Goal: Transaction & Acquisition: Purchase product/service

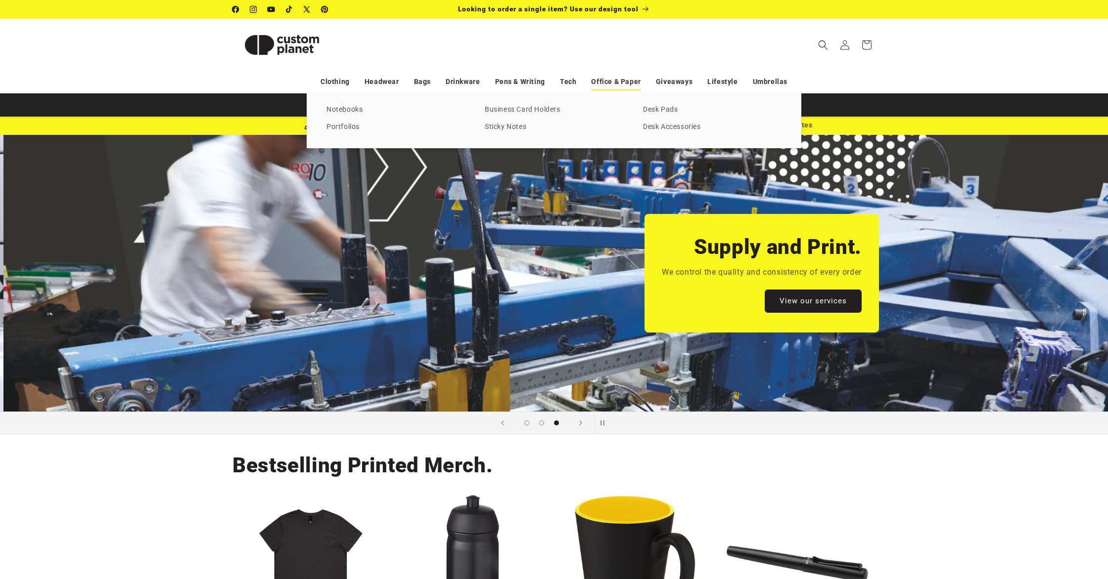
scroll to position [0, 2215]
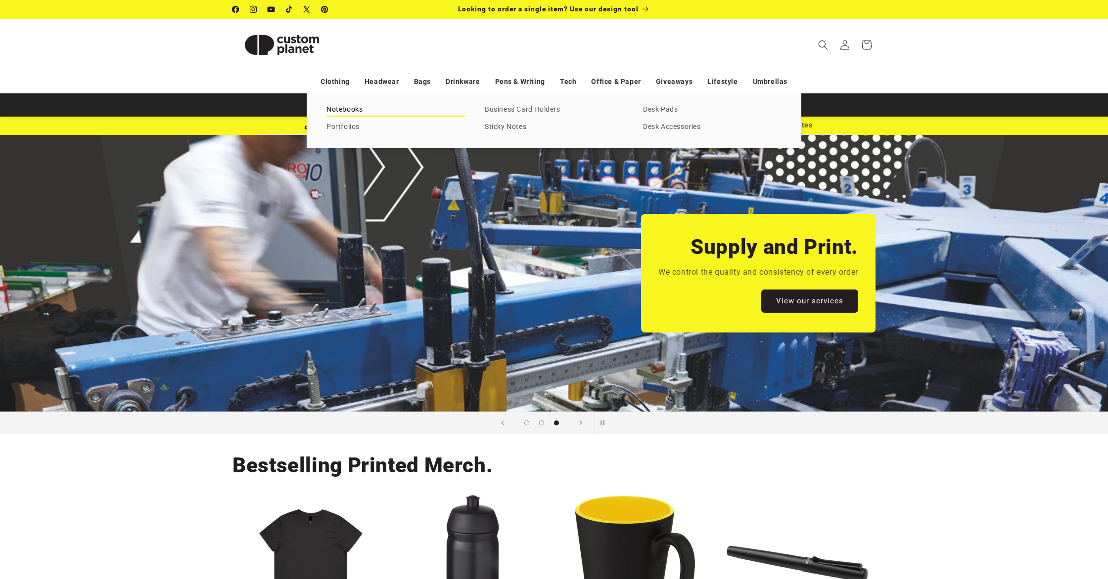
click at [363, 110] on link "Notebooks" at bounding box center [395, 109] width 138 height 13
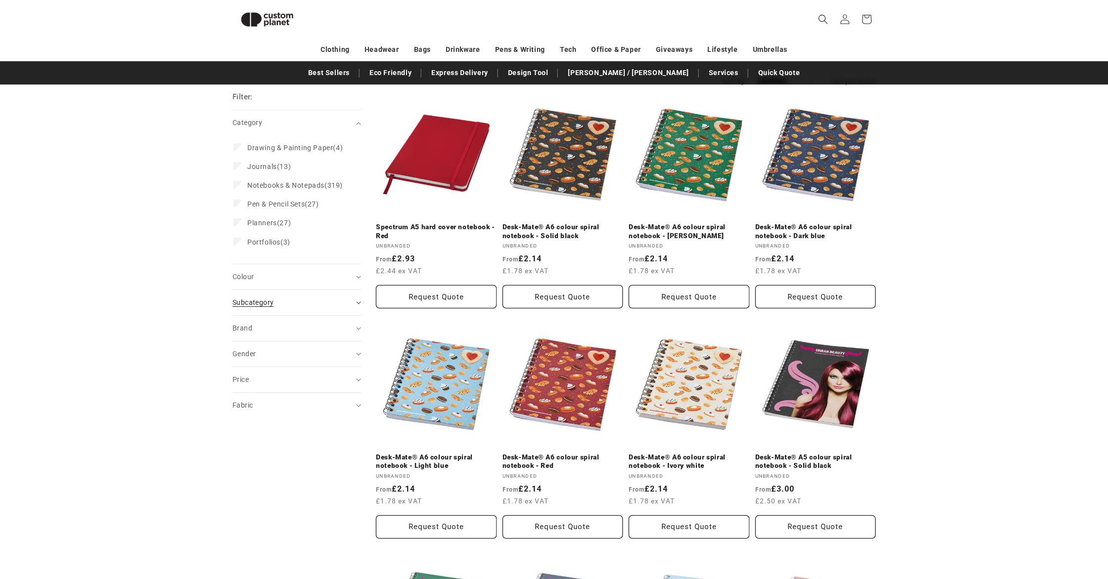
scroll to position [103, 0]
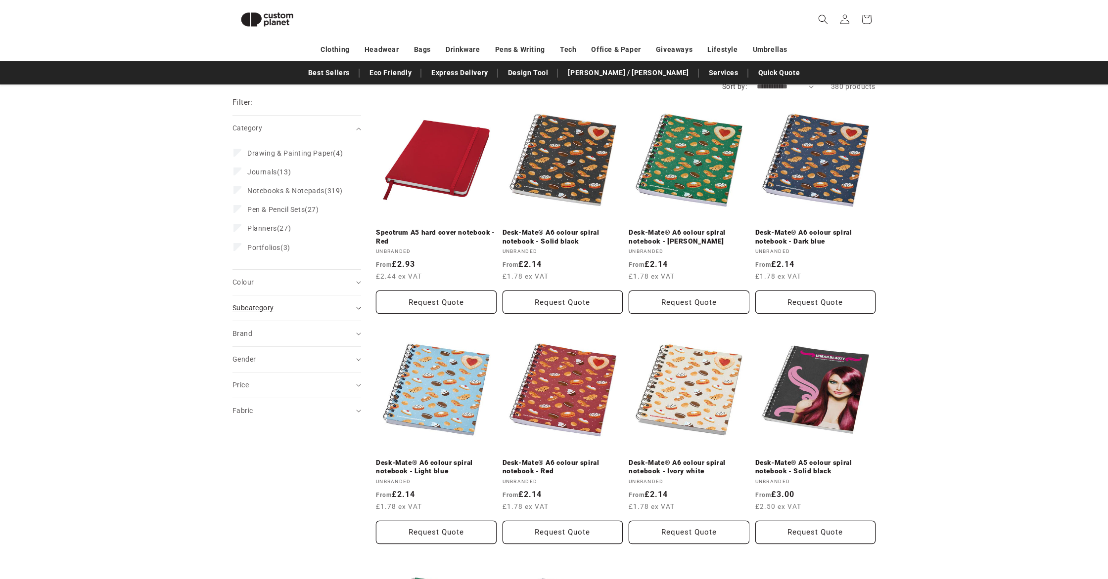
click at [276, 313] on div "Subcategory (0)" at bounding box center [292, 308] width 120 height 10
click at [279, 288] on div "Colour (0)" at bounding box center [292, 282] width 120 height 10
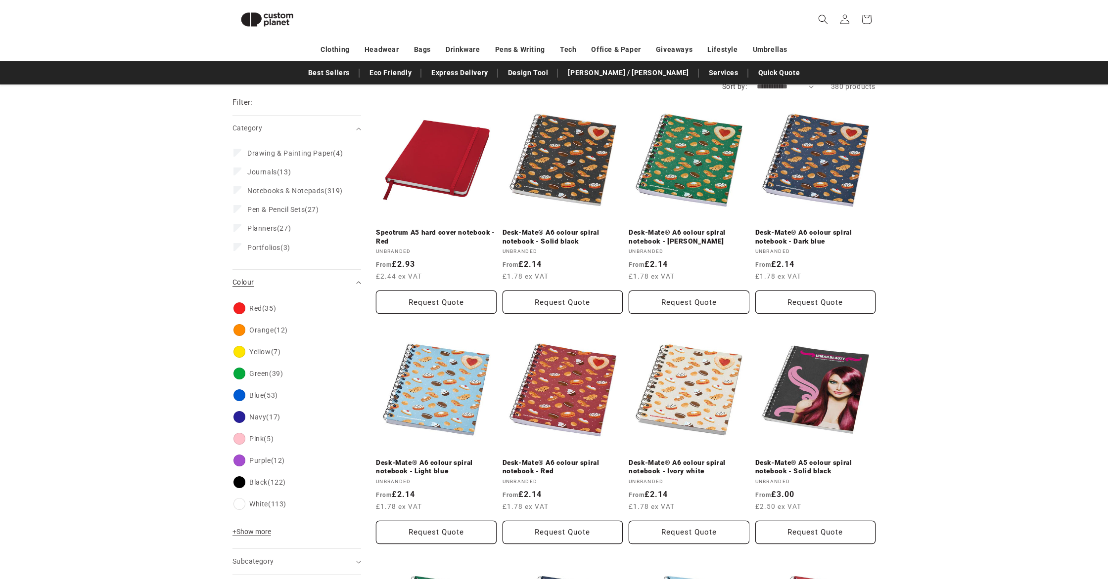
click at [280, 288] on div "Colour (0)" at bounding box center [292, 282] width 120 height 10
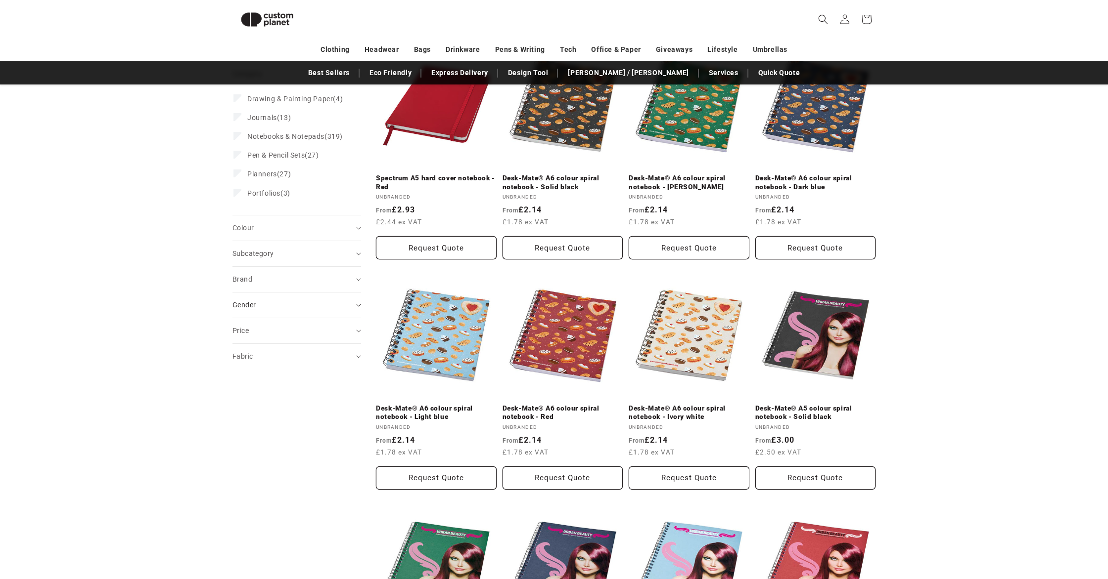
click at [283, 318] on summary "Gender (0)" at bounding box center [296, 305] width 129 height 25
click at [284, 318] on summary "Gender (0)" at bounding box center [296, 305] width 129 height 25
click at [275, 354] on summary "Fabric (0)" at bounding box center [296, 356] width 129 height 25
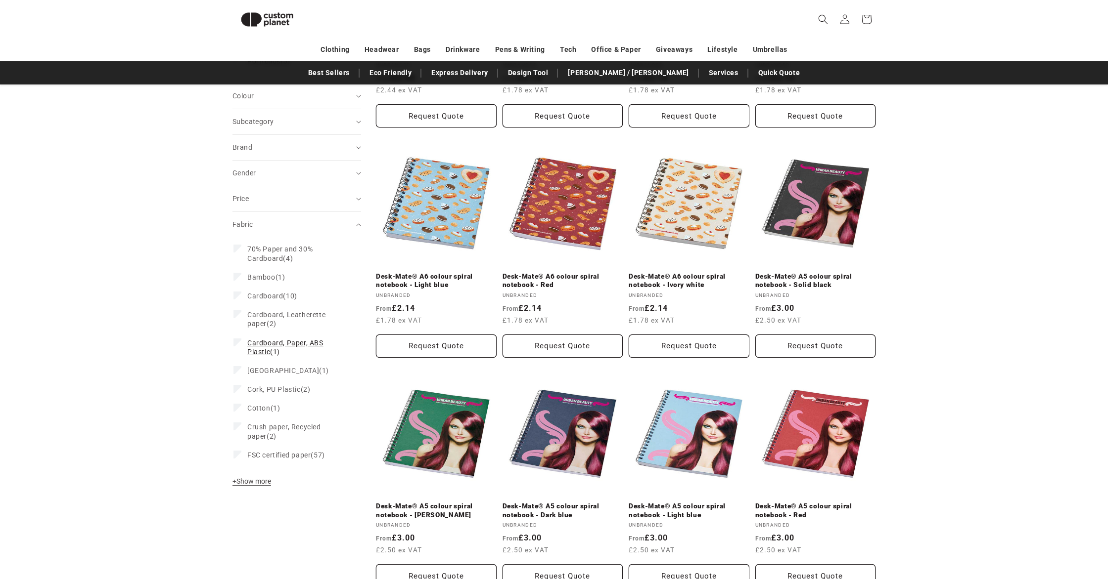
scroll to position [294, 0]
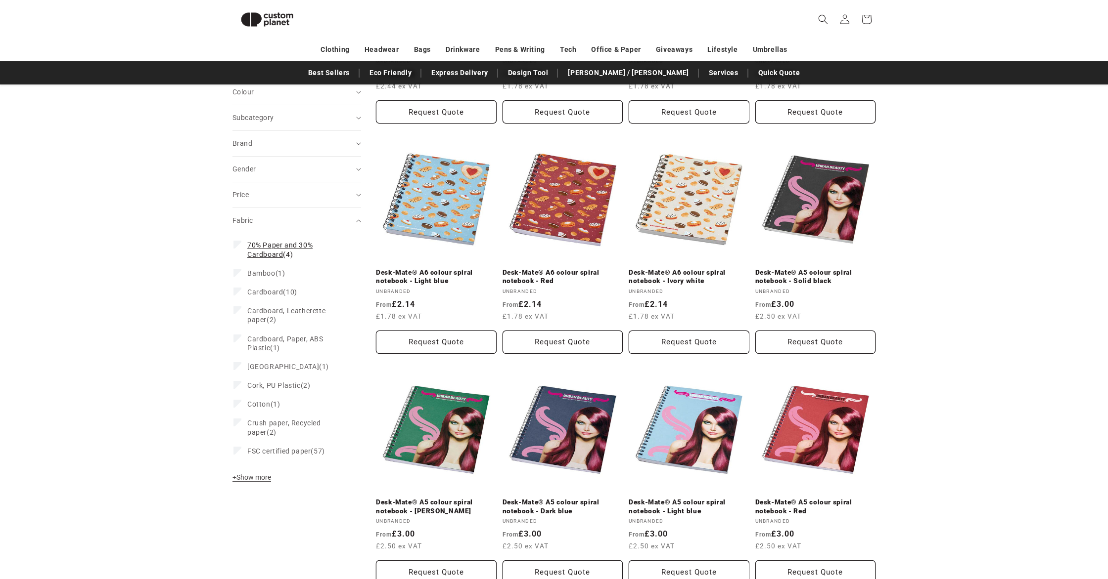
drag, startPoint x: 276, startPoint y: 262, endPoint x: 276, endPoint y: 267, distance: 5.0
click at [276, 258] on span "70% Paper and 30% Cardboard" at bounding box center [279, 249] width 65 height 17
click at [270, 277] on span "Bamboo" at bounding box center [261, 273] width 28 height 8
click at [262, 296] on span "Cardboard" at bounding box center [265, 292] width 36 height 8
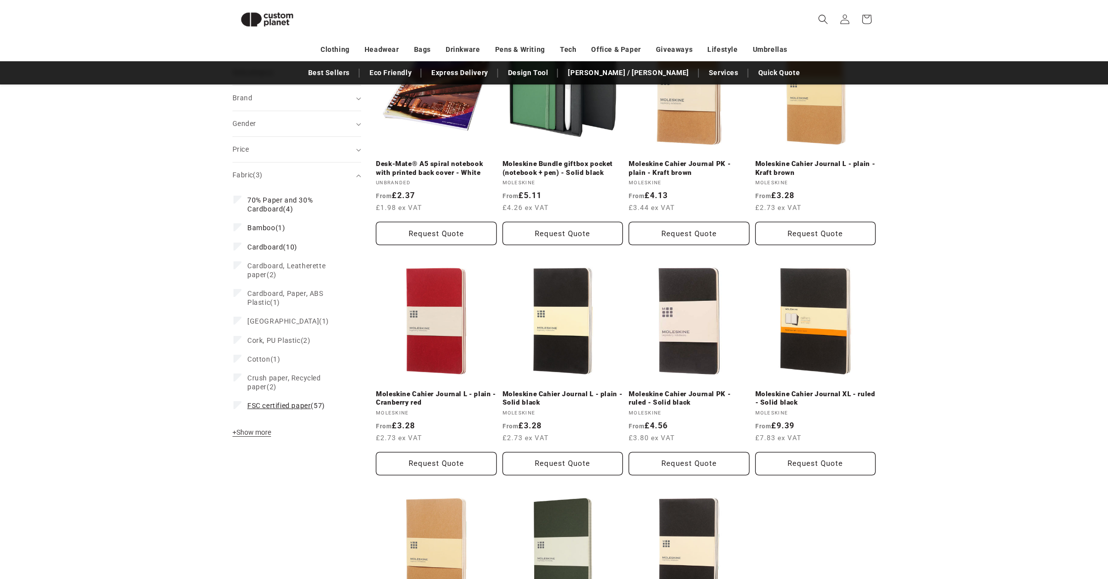
scroll to position [414, 0]
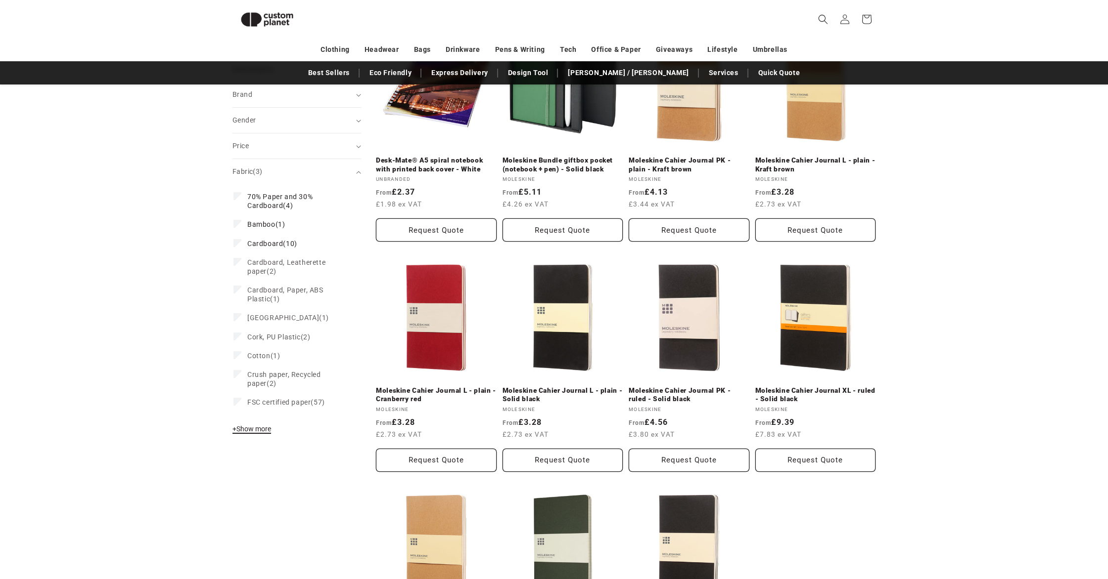
click at [260, 434] on button "+ Show more - Show less" at bounding box center [253, 432] width 42 height 14
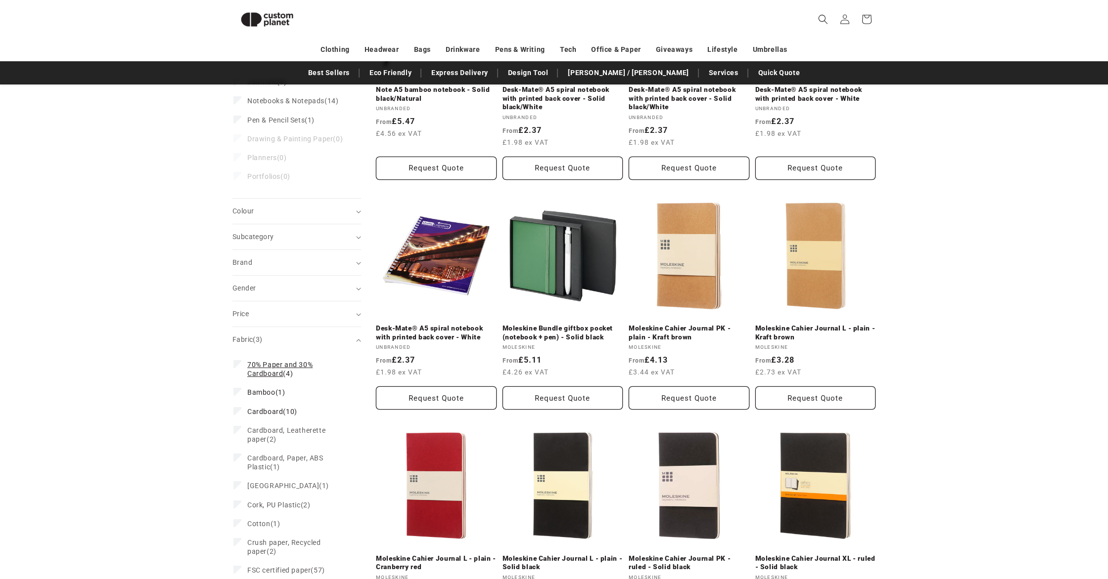
scroll to position [247, 0]
drag, startPoint x: 251, startPoint y: 368, endPoint x: 257, endPoint y: 383, distance: 16.2
click at [251, 369] on span "70% Paper and 30% Cardboard (4)" at bounding box center [295, 369] width 97 height 18
click at [262, 395] on span "Bamboo" at bounding box center [261, 392] width 28 height 8
click at [263, 404] on label "Cardboard (10) Cardboard (10 products)" at bounding box center [293, 411] width 121 height 19
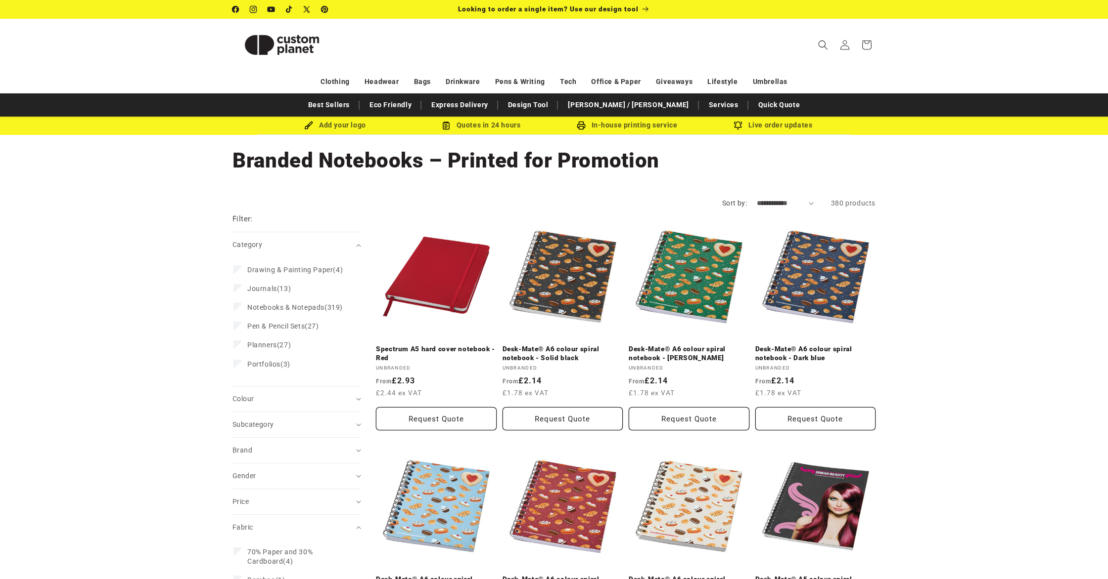
click at [785, 206] on select "**********" at bounding box center [784, 203] width 57 height 10
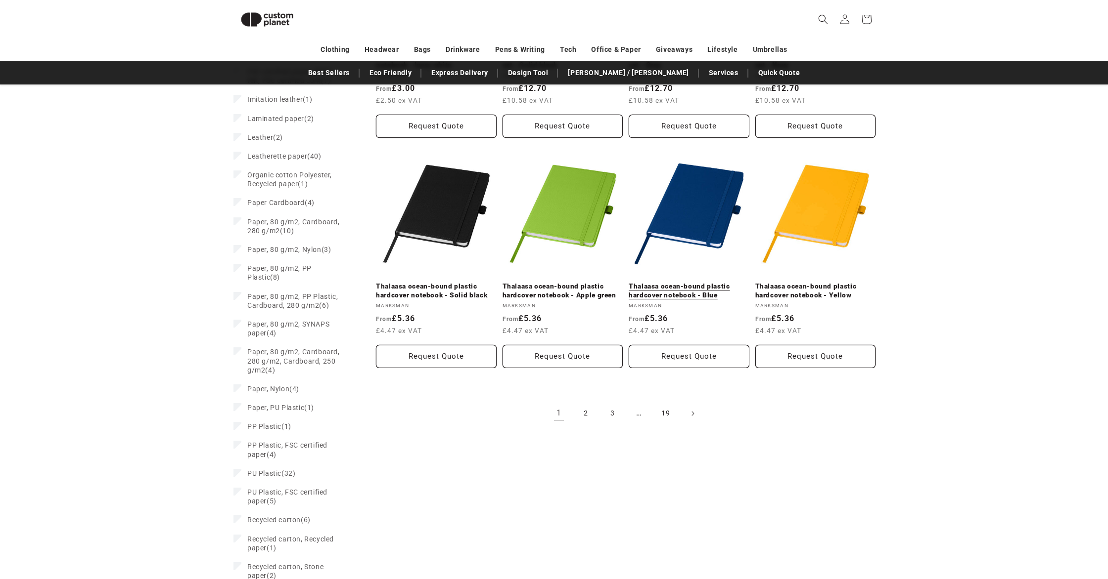
scroll to position [962, 0]
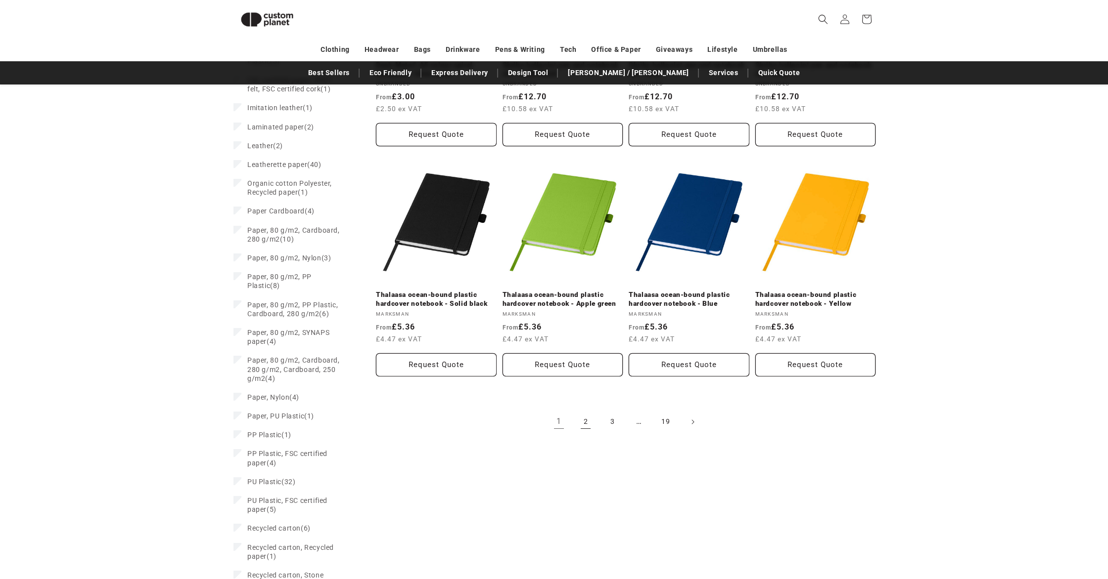
click at [590, 420] on link "2" at bounding box center [586, 422] width 22 height 22
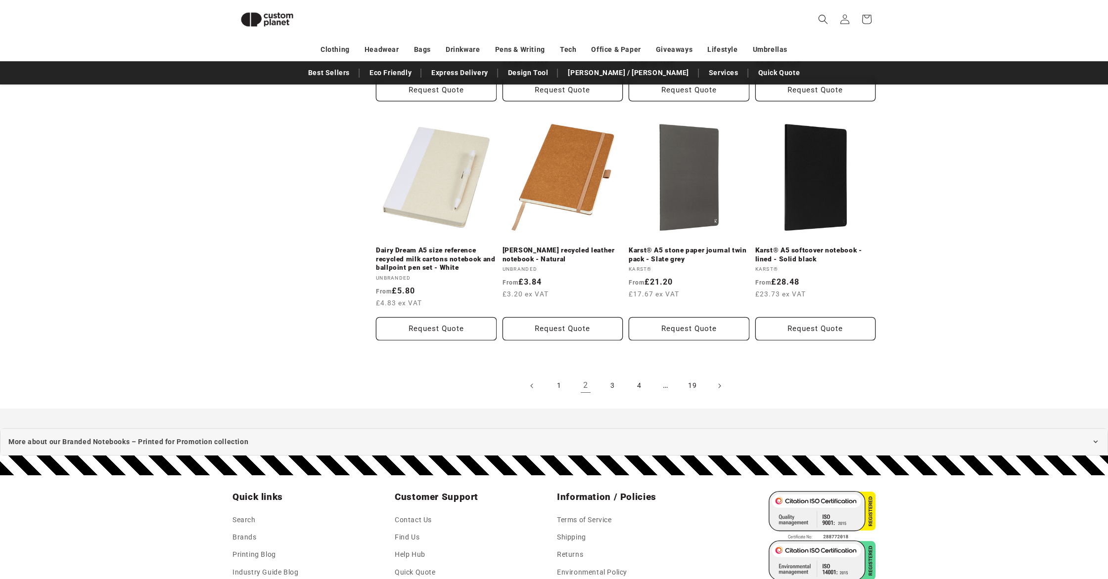
scroll to position [1016, 0]
click at [615, 385] on link "3" at bounding box center [612, 386] width 22 height 22
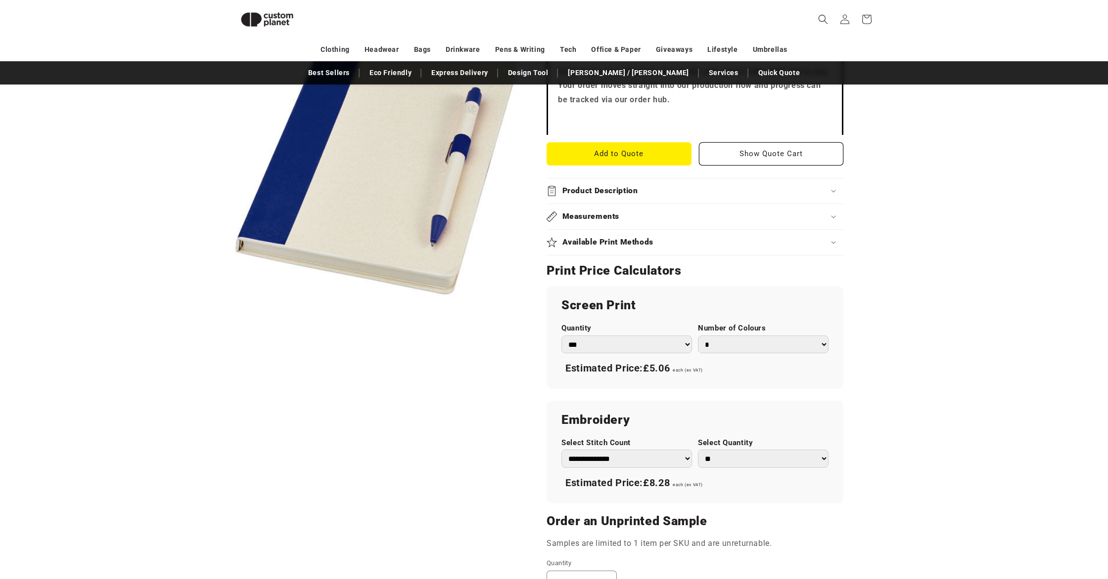
scroll to position [535, 0]
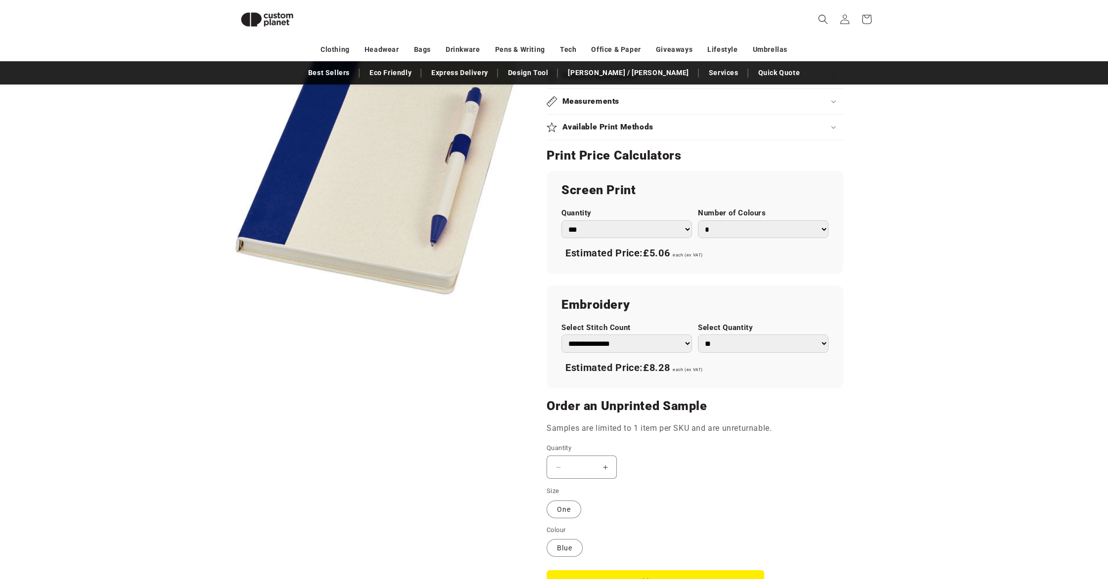
click at [613, 233] on select "*** *** *** **** **** **** ***** *****" at bounding box center [626, 230] width 131 height 18
click at [676, 350] on select "**********" at bounding box center [626, 344] width 131 height 18
click at [842, 226] on div "Screen Print Quantity *** *** *** **** **** **** ***** ***** Number of Colours …" at bounding box center [694, 222] width 297 height 103
click at [804, 224] on select "* * * * * * *" at bounding box center [763, 230] width 131 height 18
select select "*"
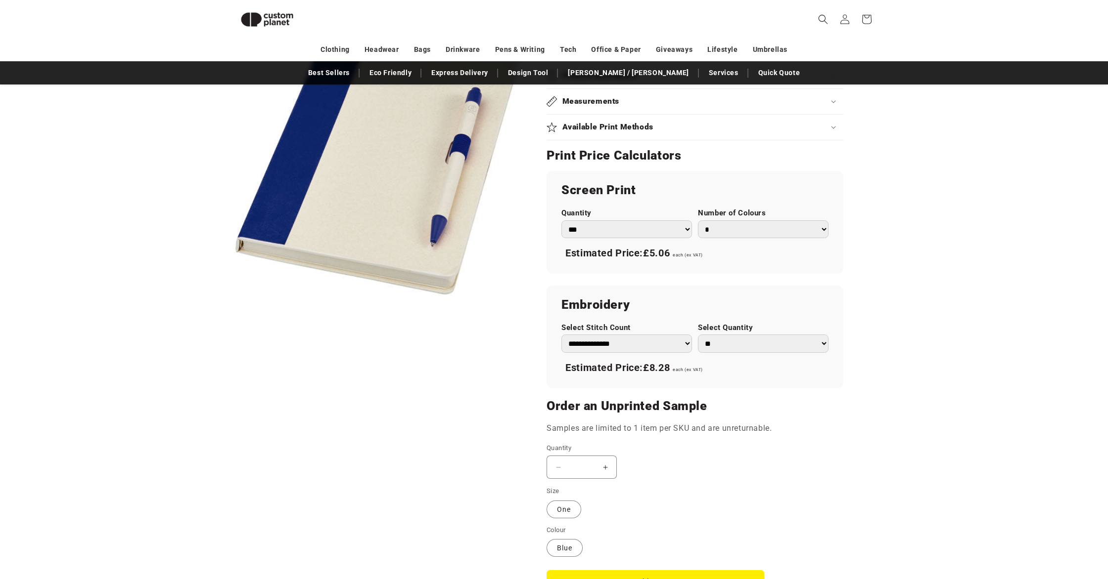
click at [698, 221] on select "* * * * * * *" at bounding box center [763, 230] width 131 height 18
click at [874, 218] on div "Unbranded Dairy Dream A5 size reference recycled milk cartons notebook and ball…" at bounding box center [699, 116] width 354 height 1024
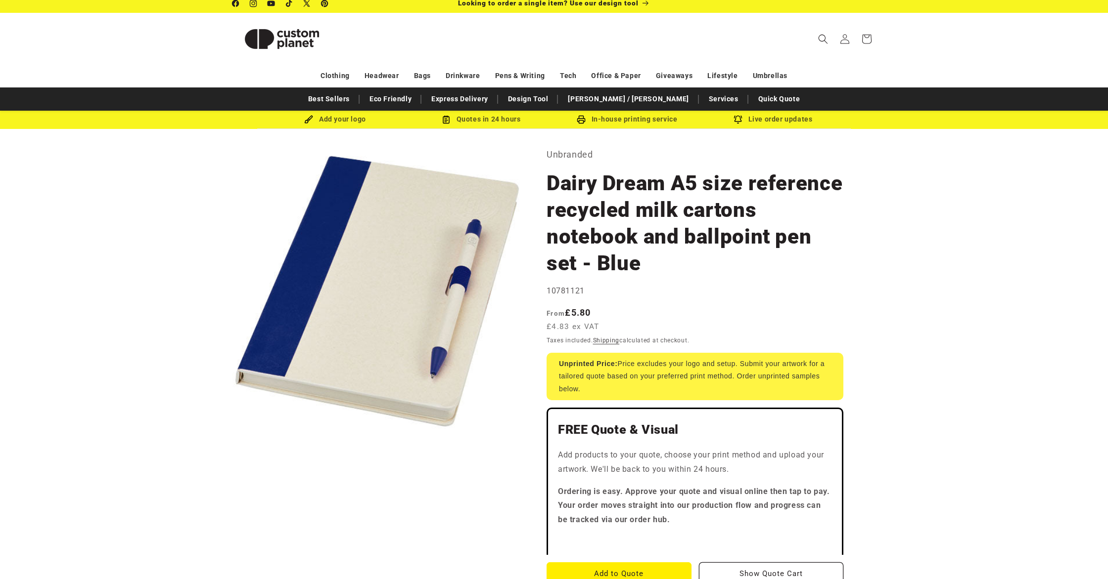
scroll to position [0, 0]
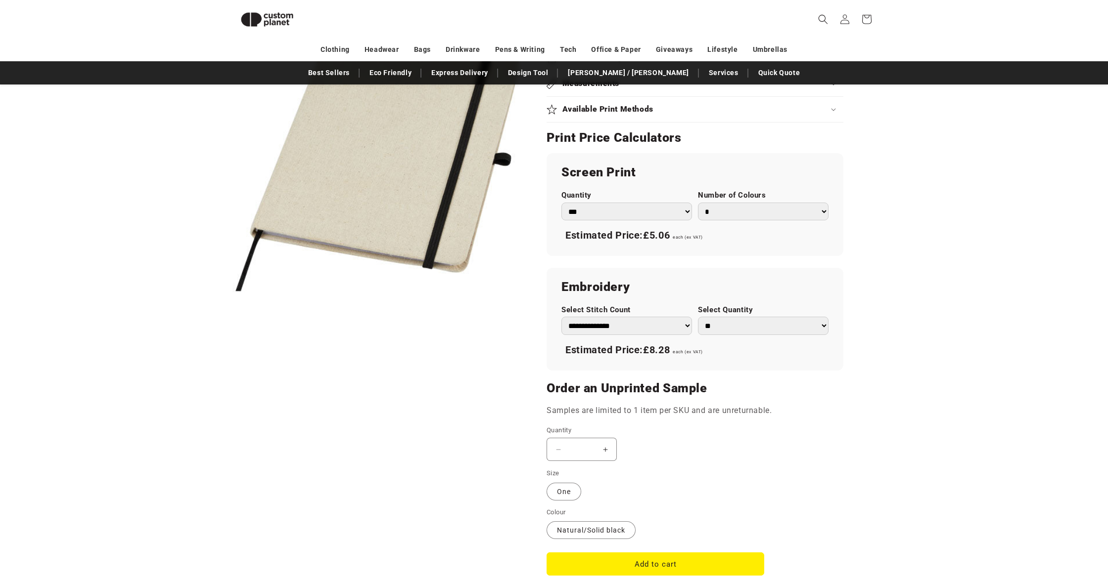
scroll to position [529, 0]
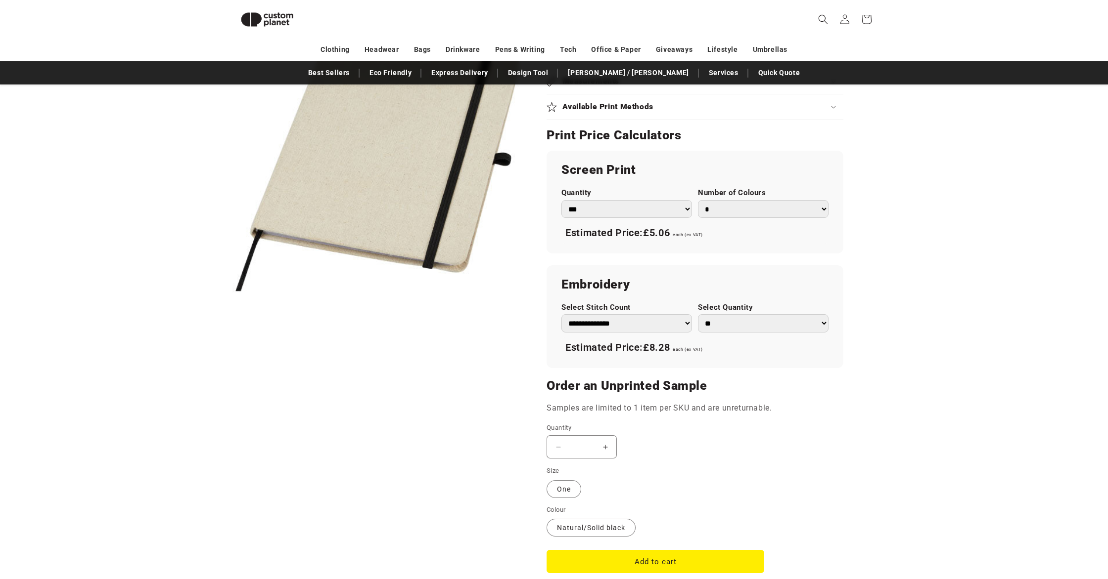
click at [680, 326] on select "**********" at bounding box center [626, 323] width 131 height 18
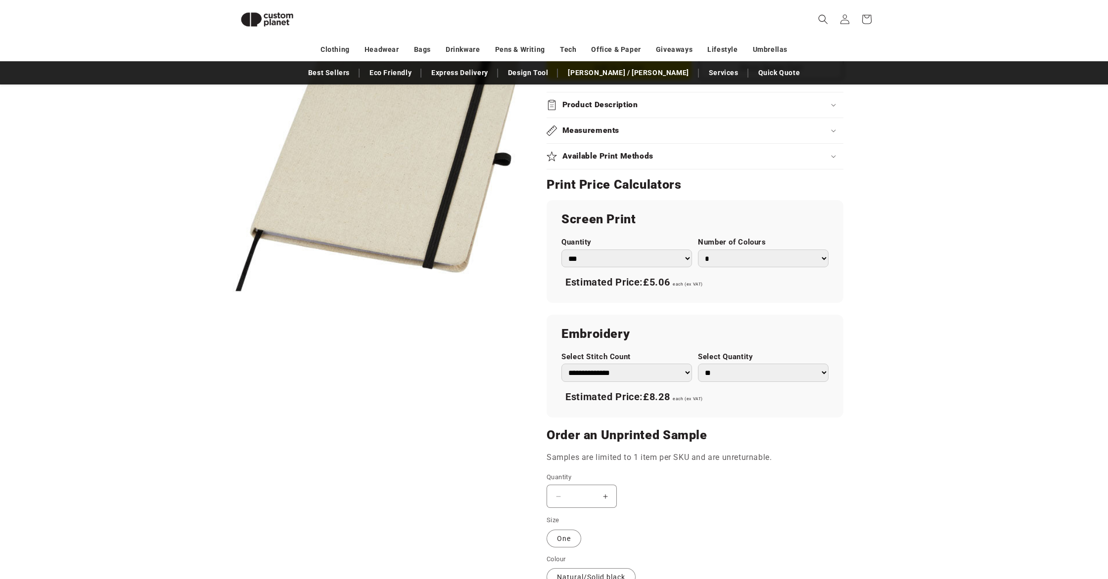
scroll to position [462, 0]
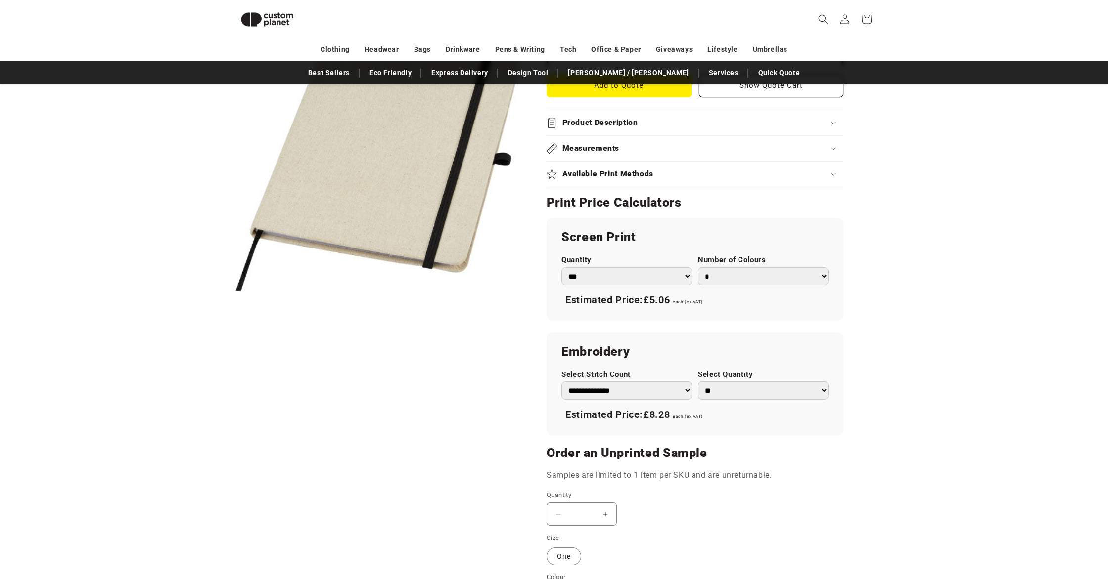
click at [779, 269] on select "* * * * * * *" at bounding box center [763, 276] width 131 height 18
select select "*"
click at [698, 267] on select "* * * * * * *" at bounding box center [763, 276] width 131 height 18
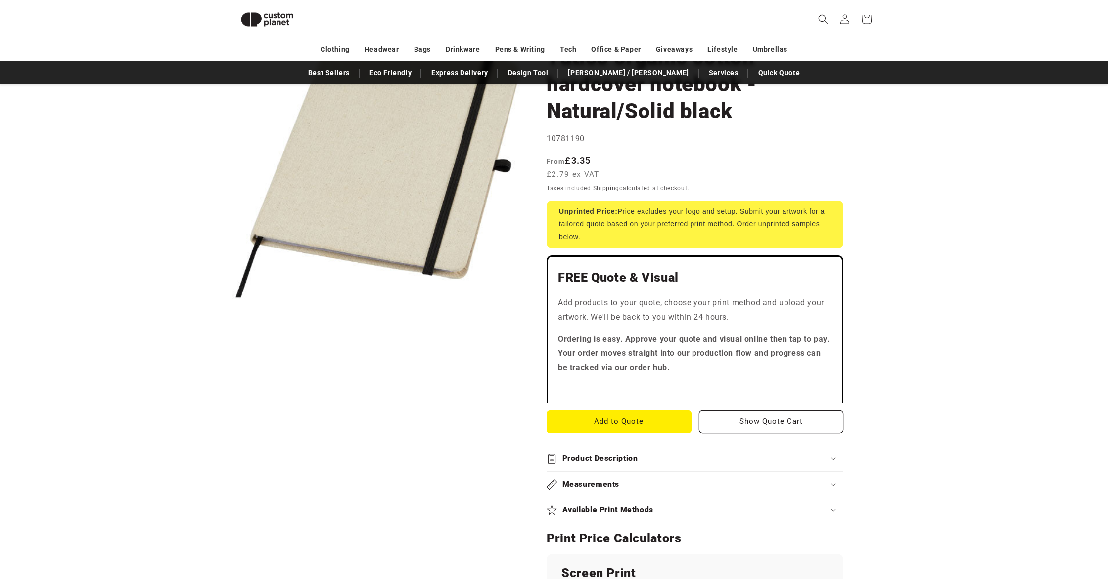
scroll to position [0, 0]
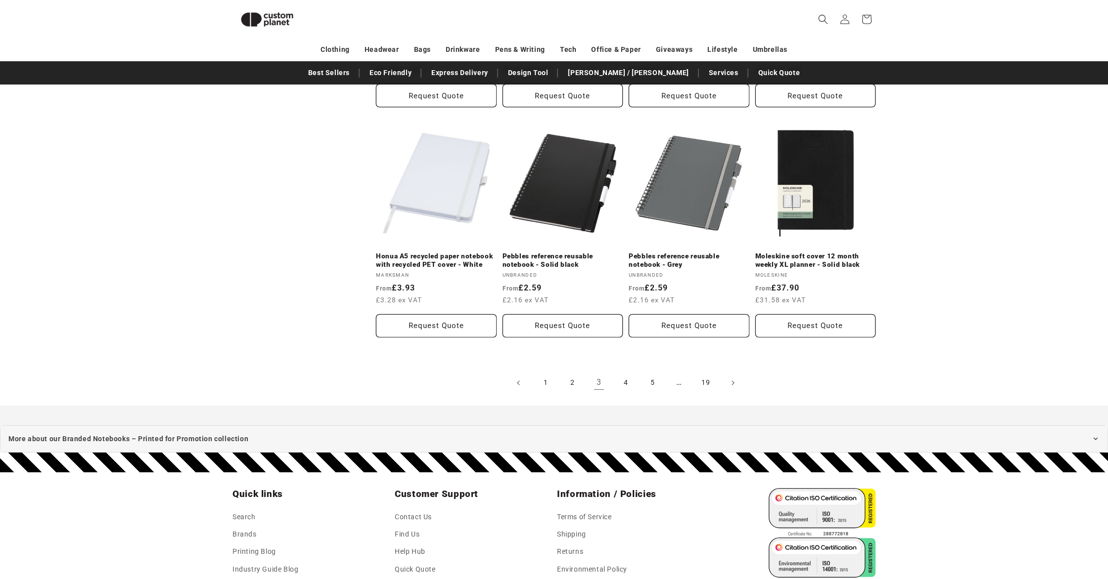
scroll to position [990, 0]
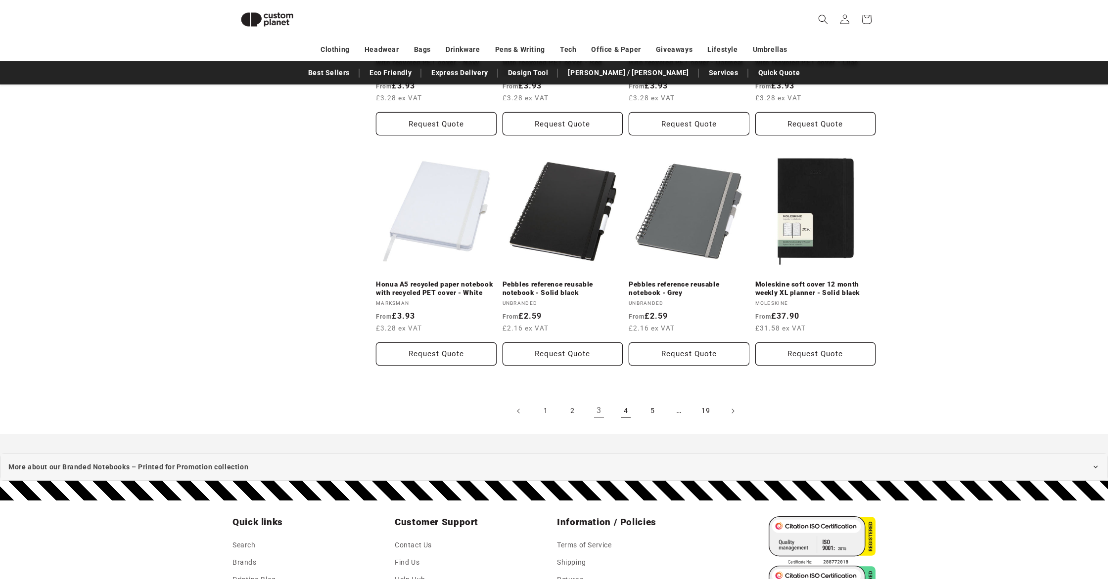
click at [629, 414] on link "4" at bounding box center [626, 411] width 22 height 22
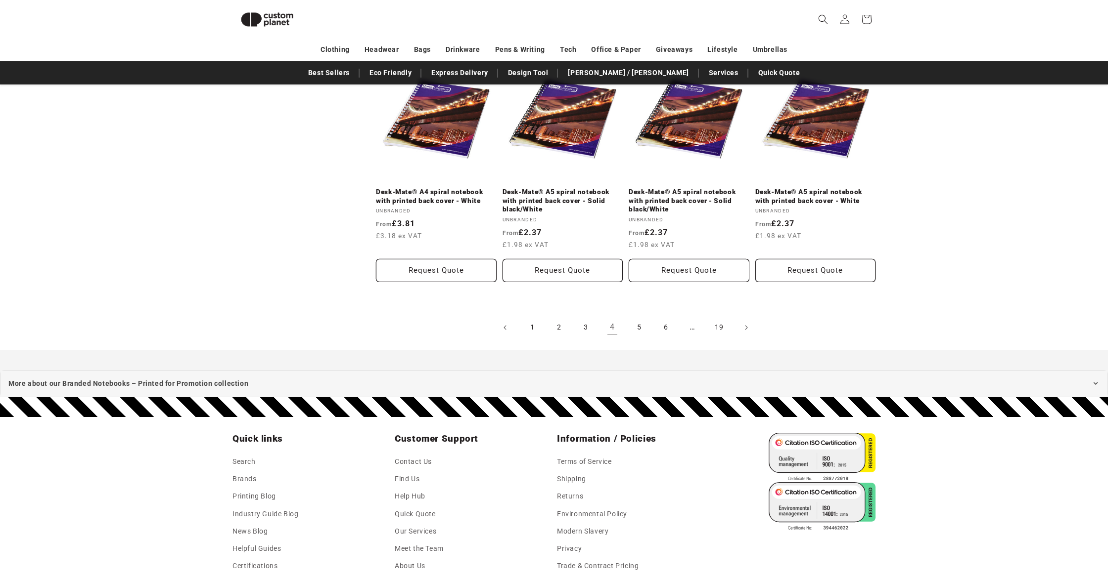
scroll to position [1090, 0]
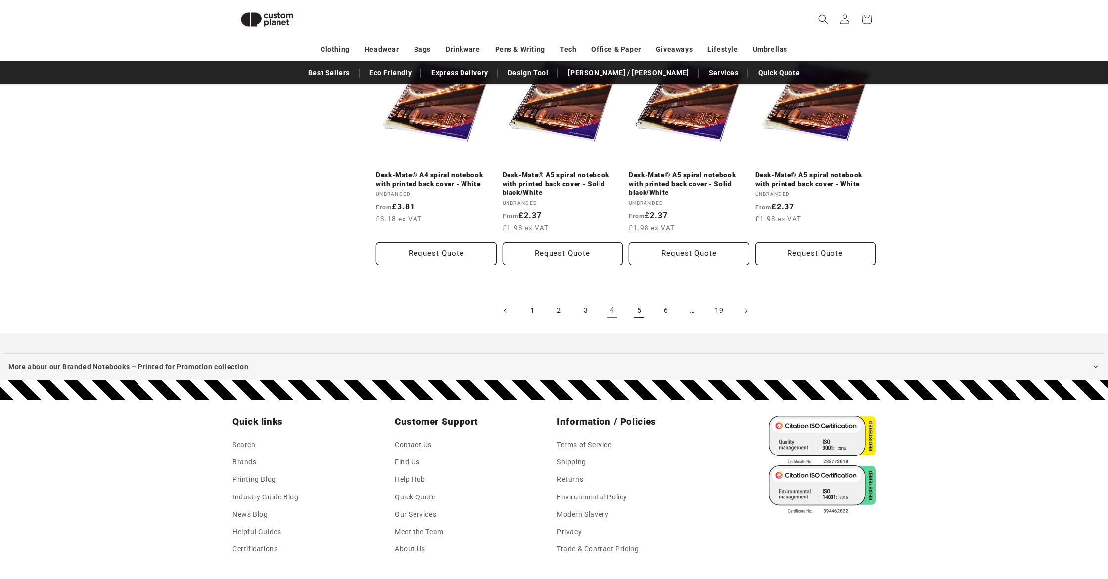
click at [636, 309] on link "5" at bounding box center [639, 311] width 22 height 22
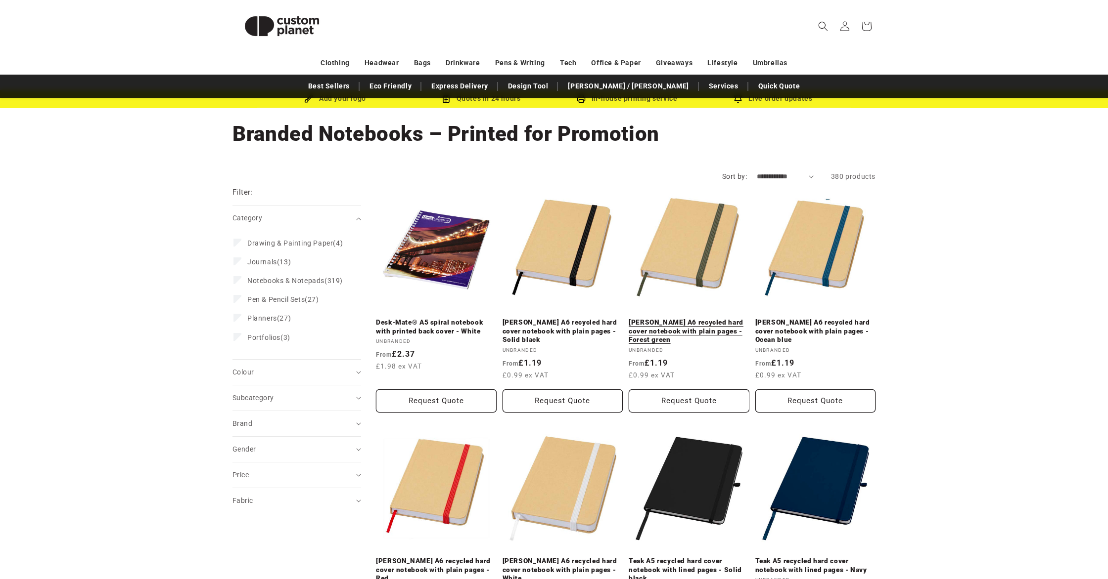
scroll to position [79, 0]
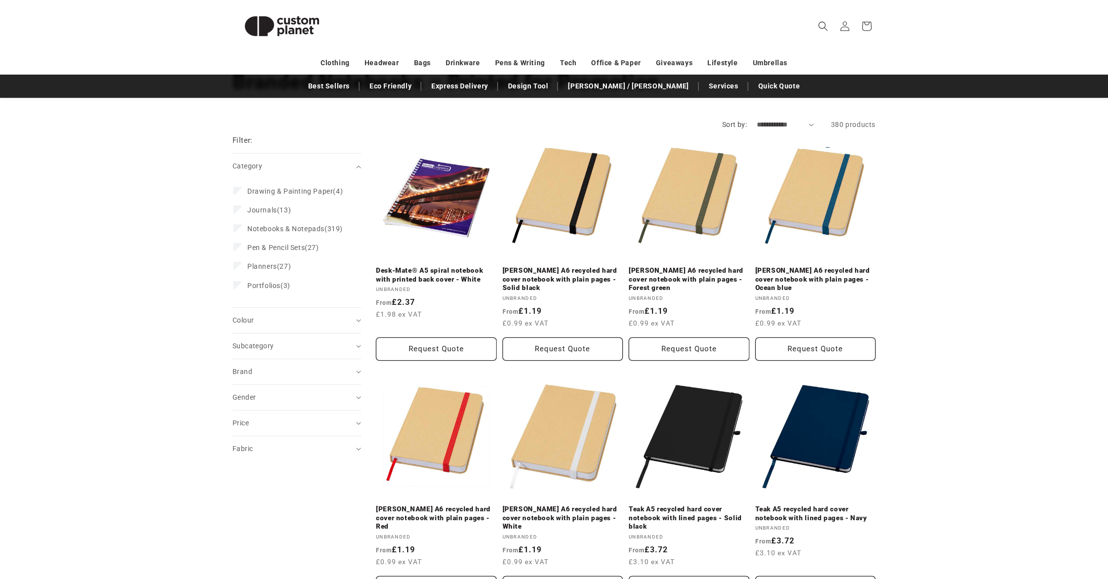
drag, startPoint x: 818, startPoint y: 274, endPoint x: 744, endPoint y: 0, distance: 284.1
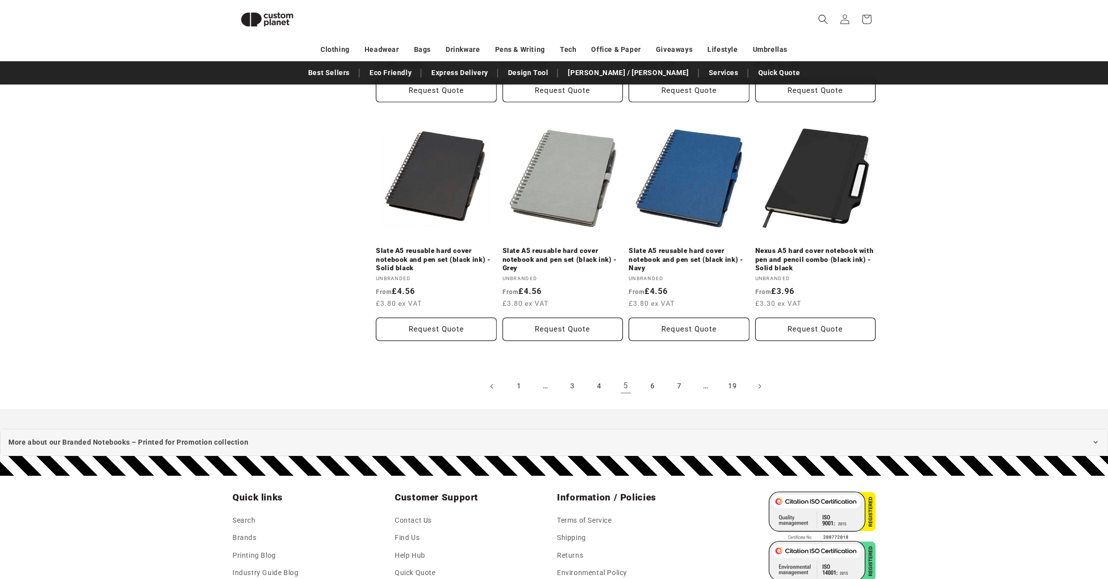
scroll to position [1038, 0]
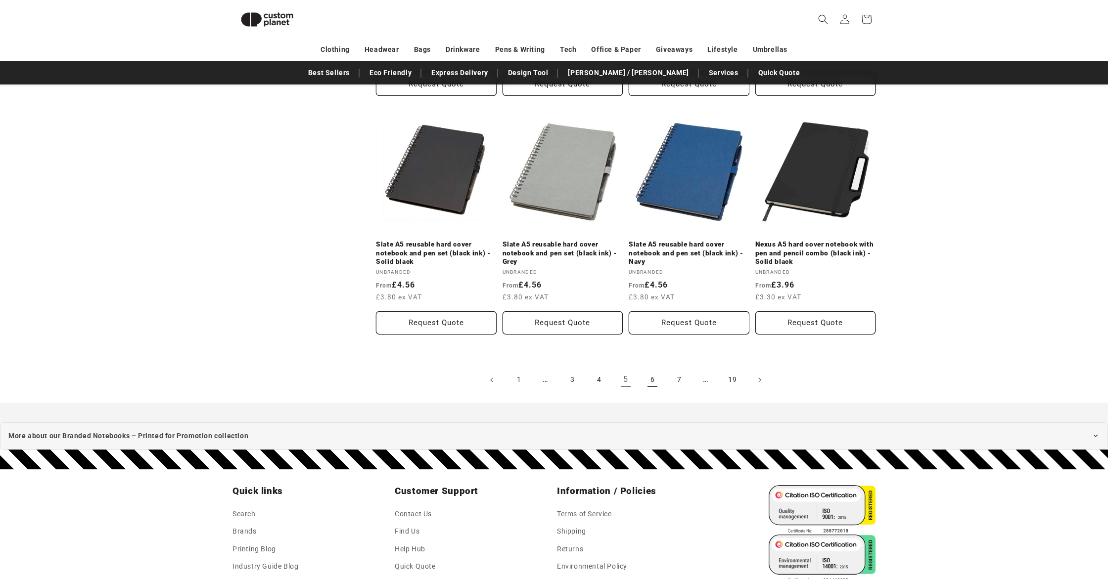
click at [653, 378] on link "6" at bounding box center [652, 380] width 22 height 22
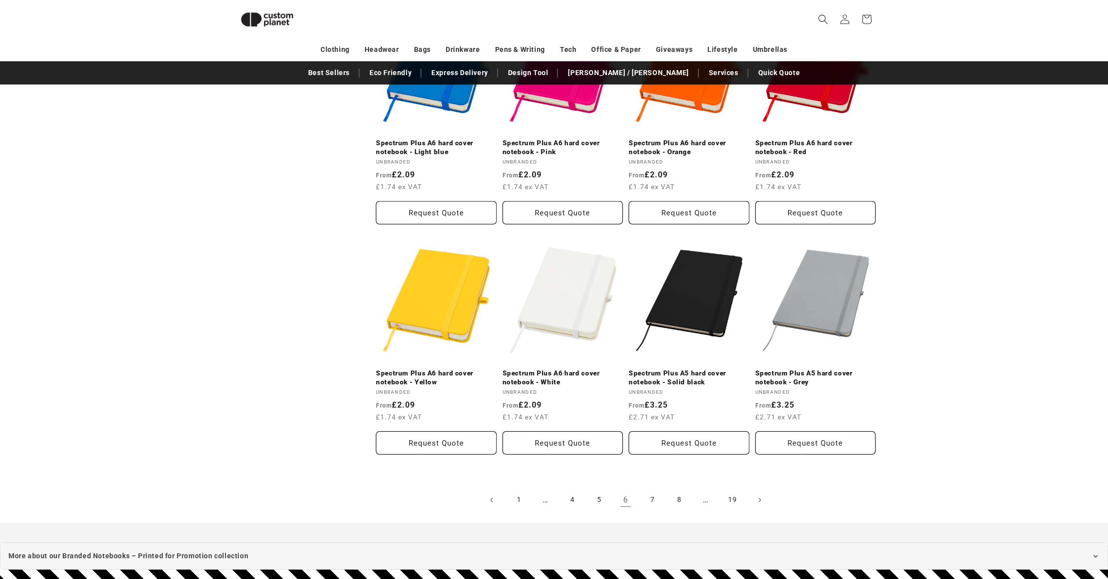
scroll to position [933, 0]
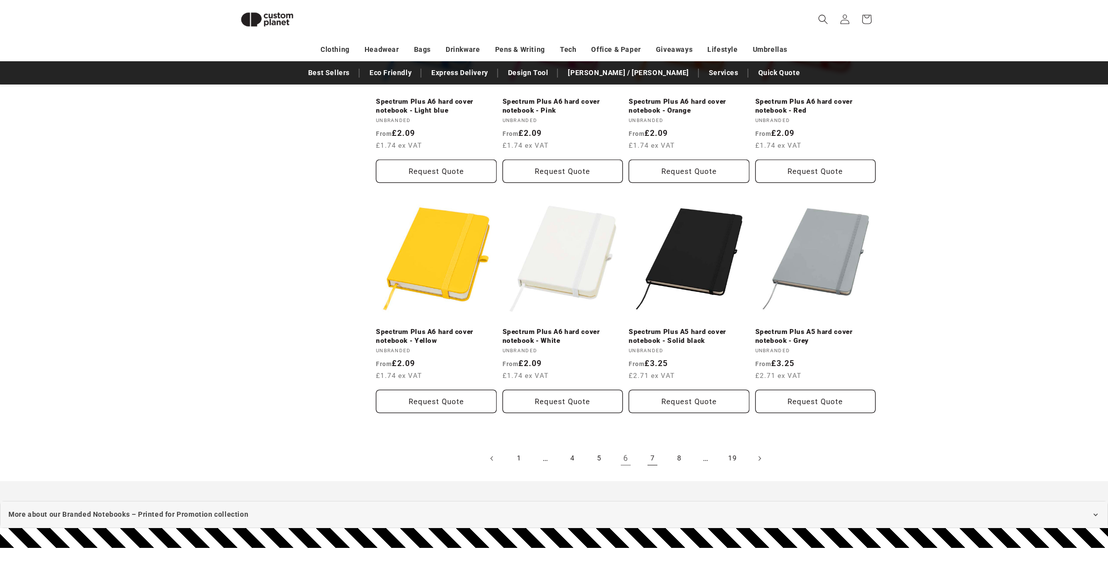
click at [643, 461] on link "7" at bounding box center [652, 459] width 22 height 22
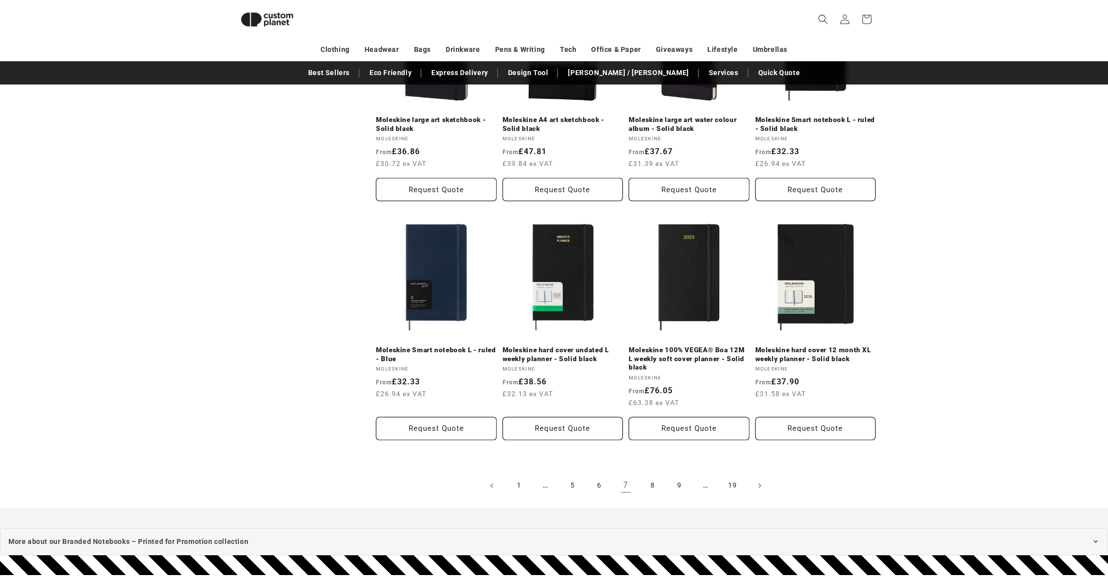
scroll to position [1074, 0]
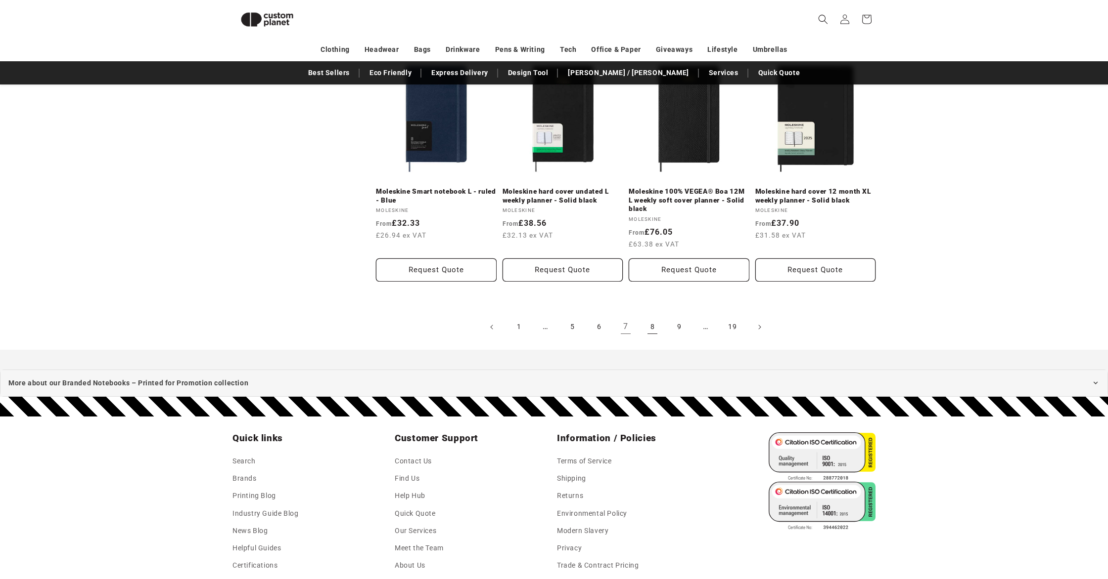
click at [654, 329] on link "8" at bounding box center [652, 327] width 22 height 22
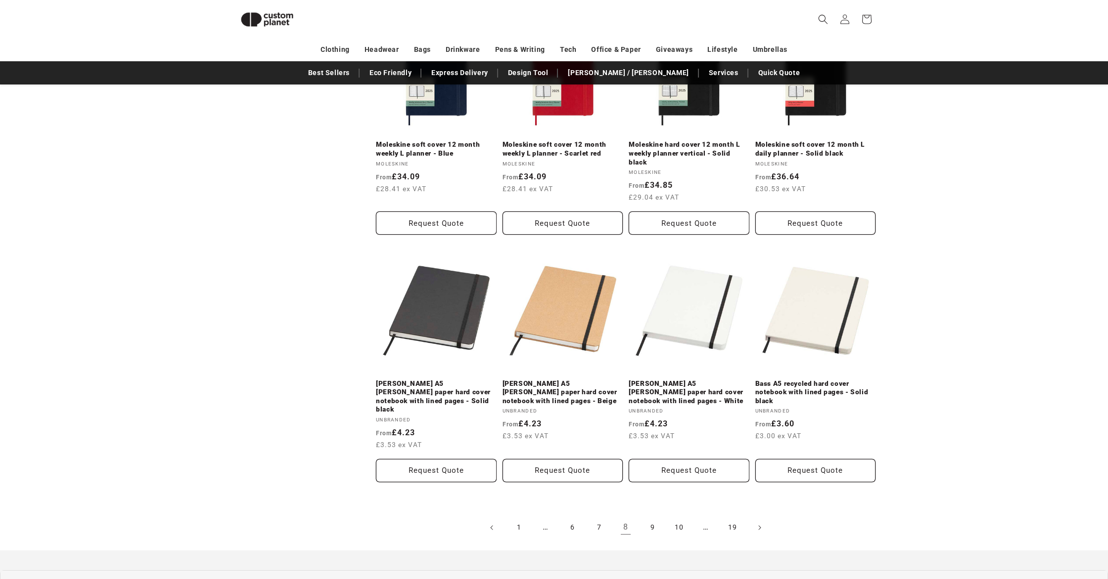
scroll to position [910, 0]
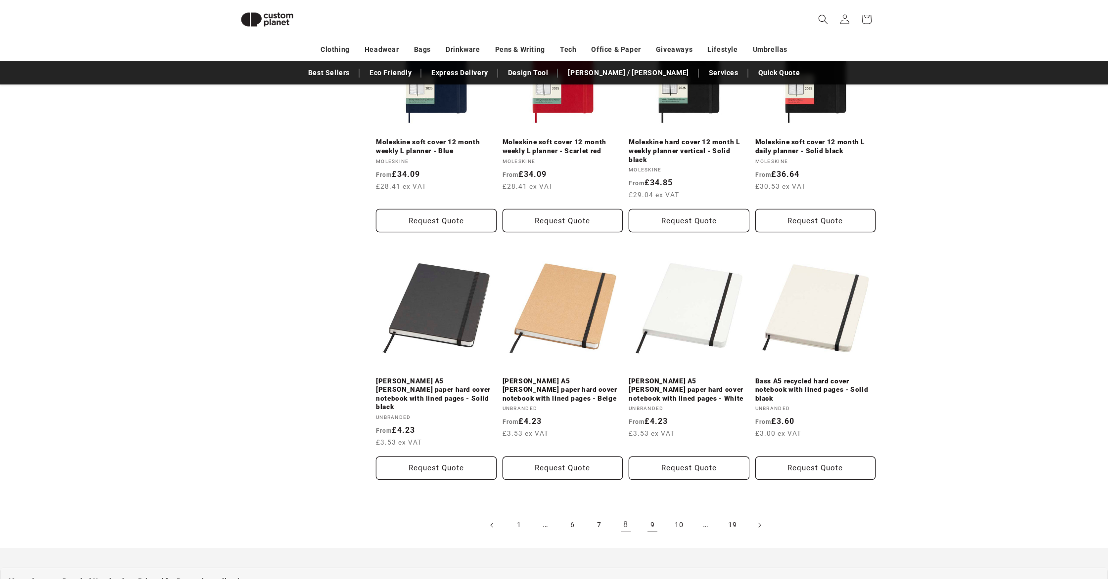
click at [654, 515] on link "9" at bounding box center [652, 526] width 22 height 22
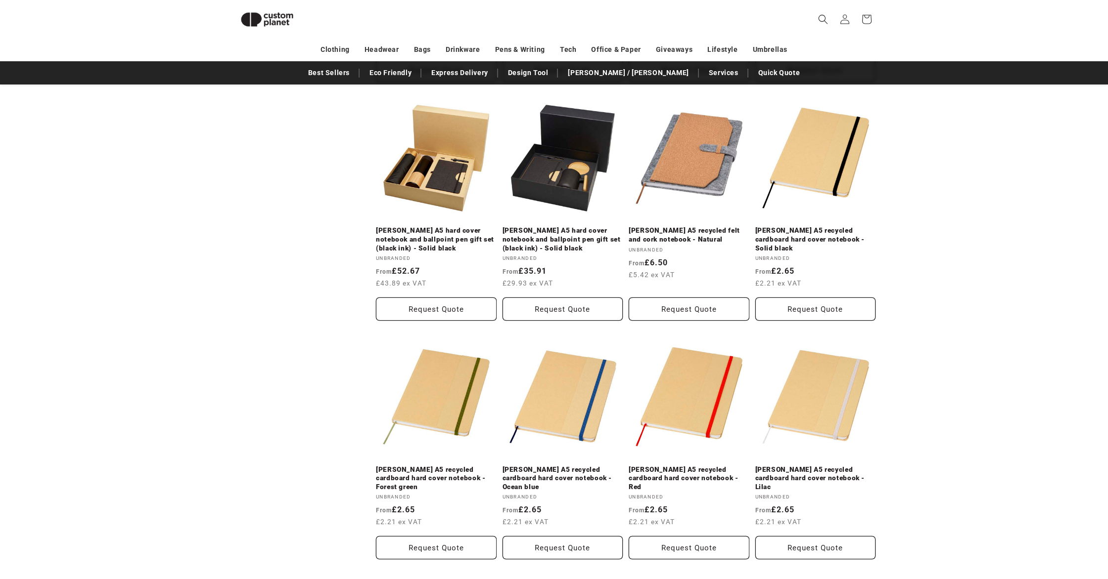
scroll to position [908, 0]
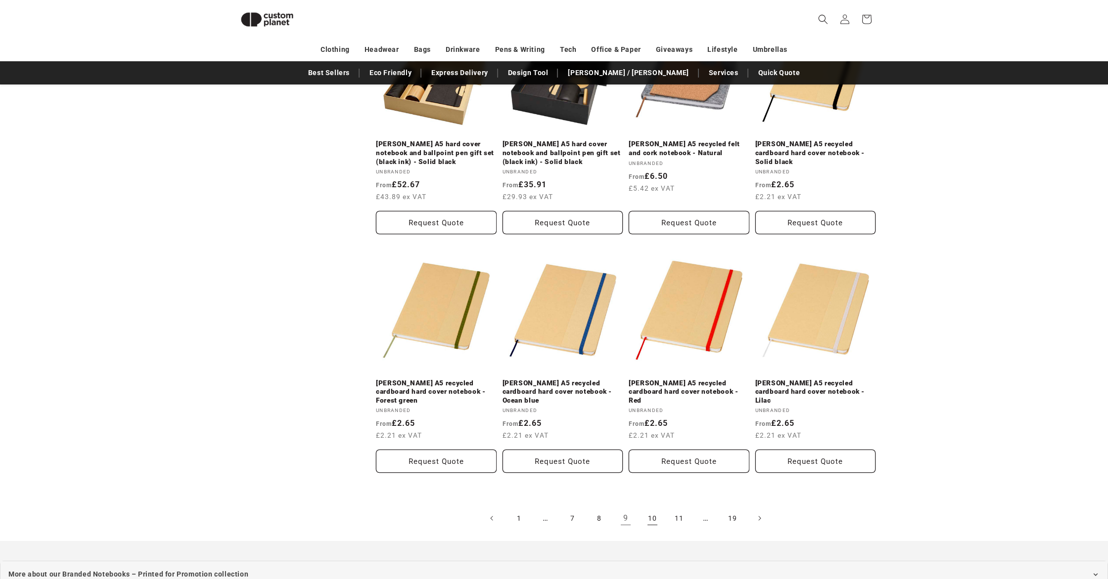
click at [656, 508] on link "10" at bounding box center [652, 519] width 22 height 22
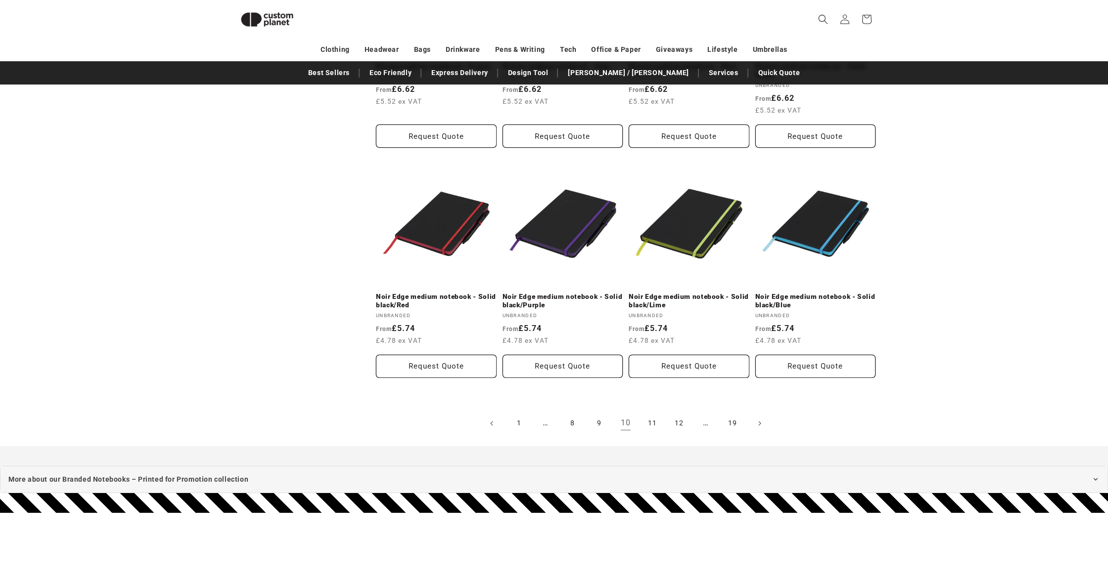
scroll to position [1175, 0]
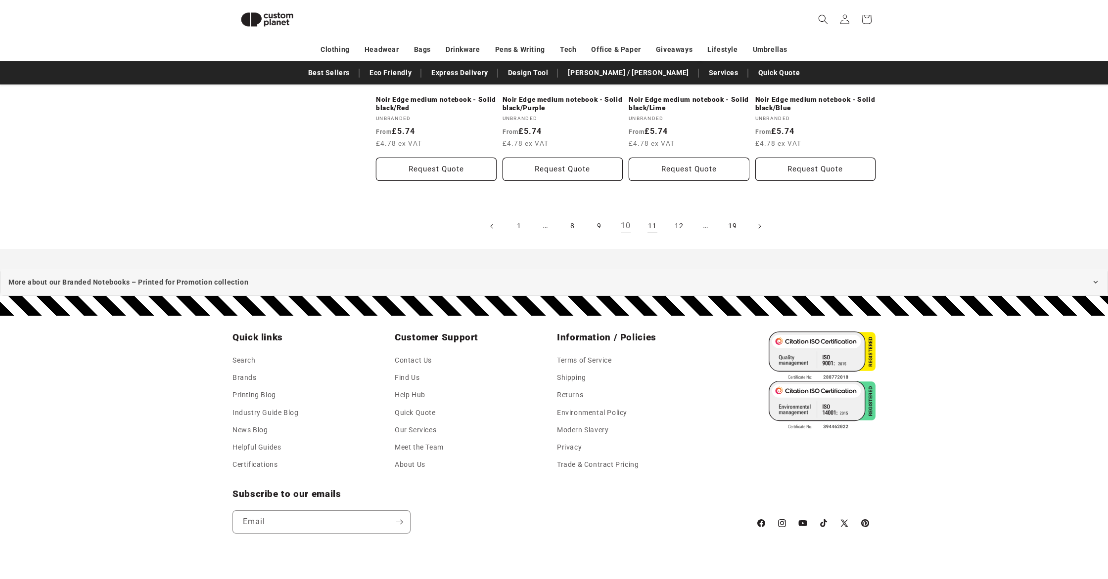
click at [649, 225] on link "11" at bounding box center [652, 227] width 22 height 22
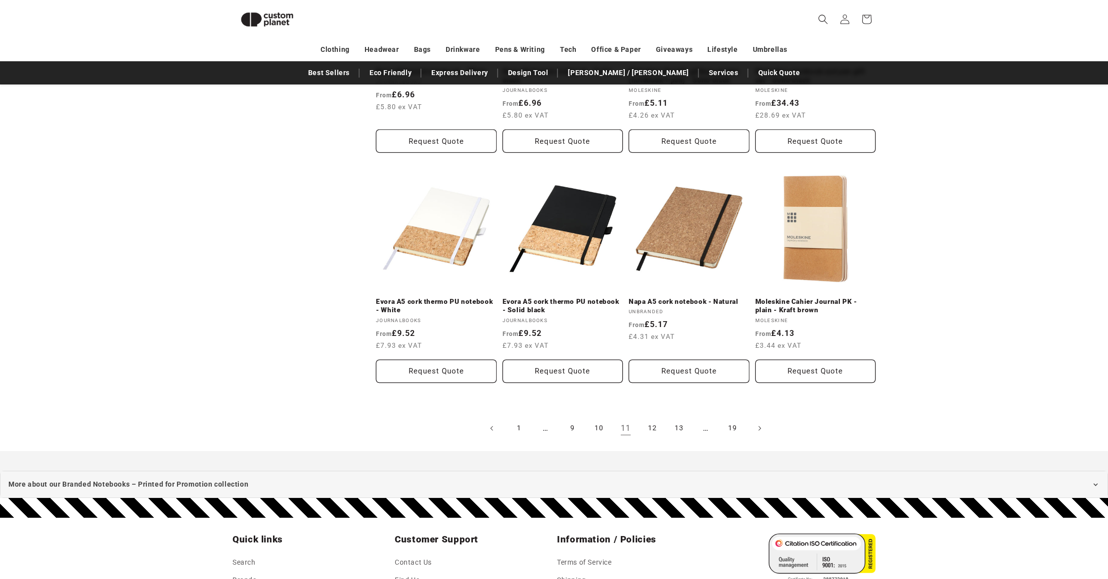
scroll to position [947, 0]
click at [652, 429] on link "12" at bounding box center [652, 428] width 22 height 22
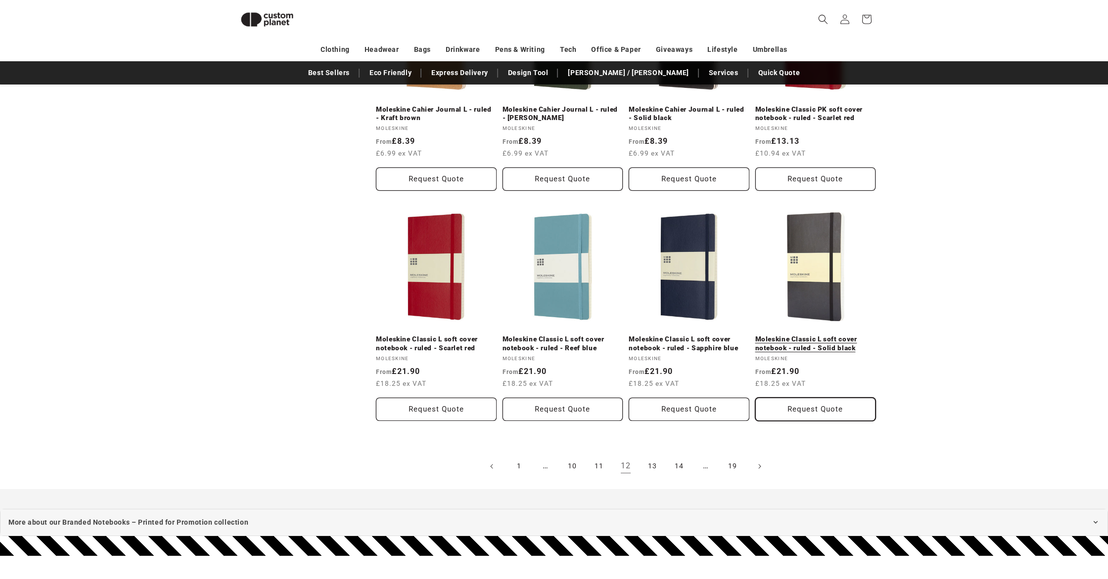
scroll to position [933, 0]
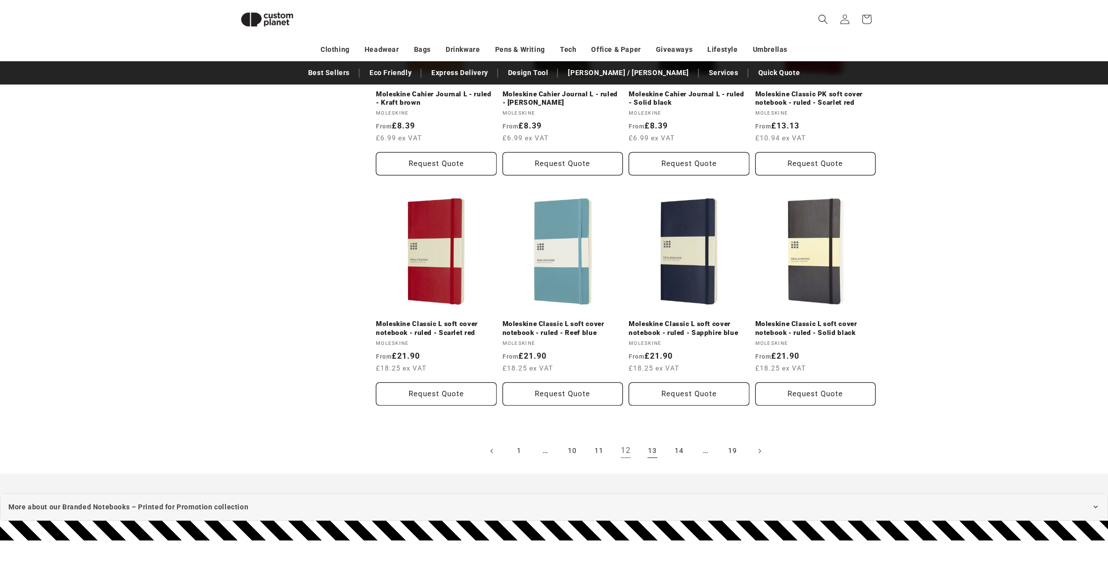
click at [648, 460] on link "13" at bounding box center [652, 452] width 22 height 22
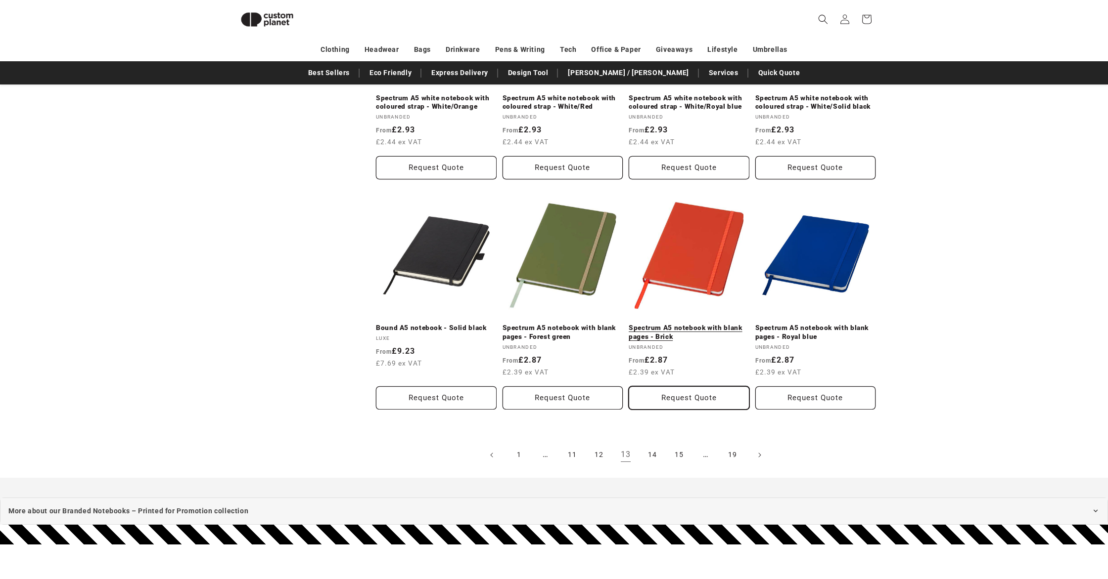
scroll to position [931, 0]
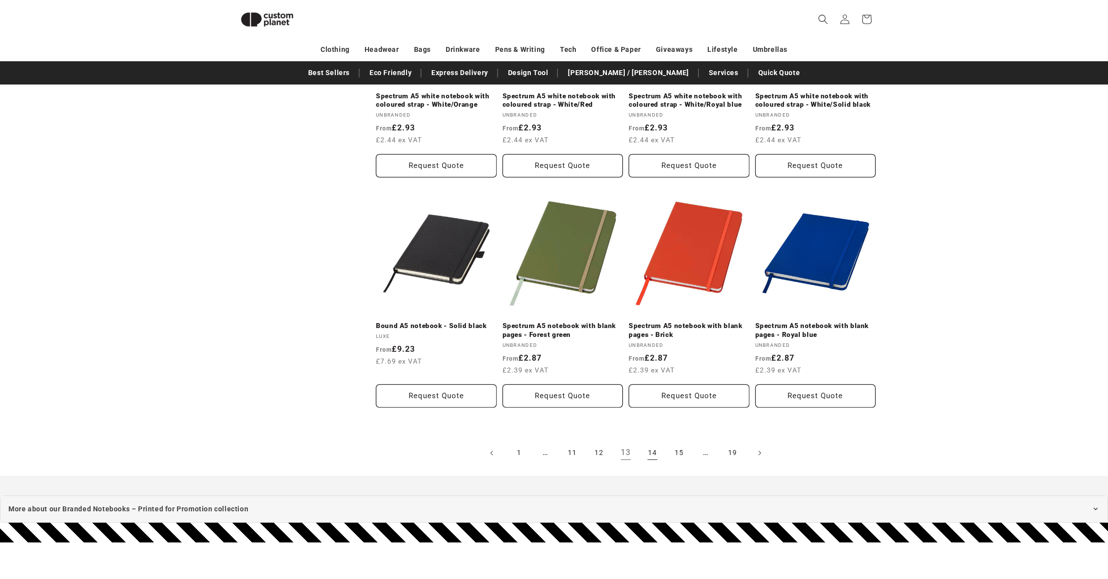
click at [651, 453] on link "14" at bounding box center [652, 454] width 22 height 22
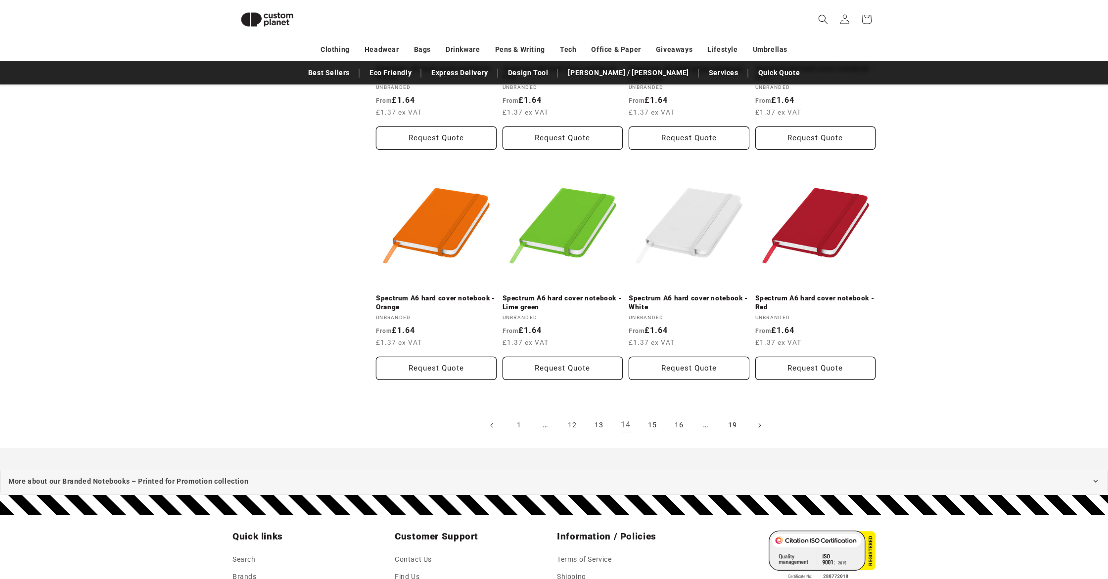
scroll to position [961, 0]
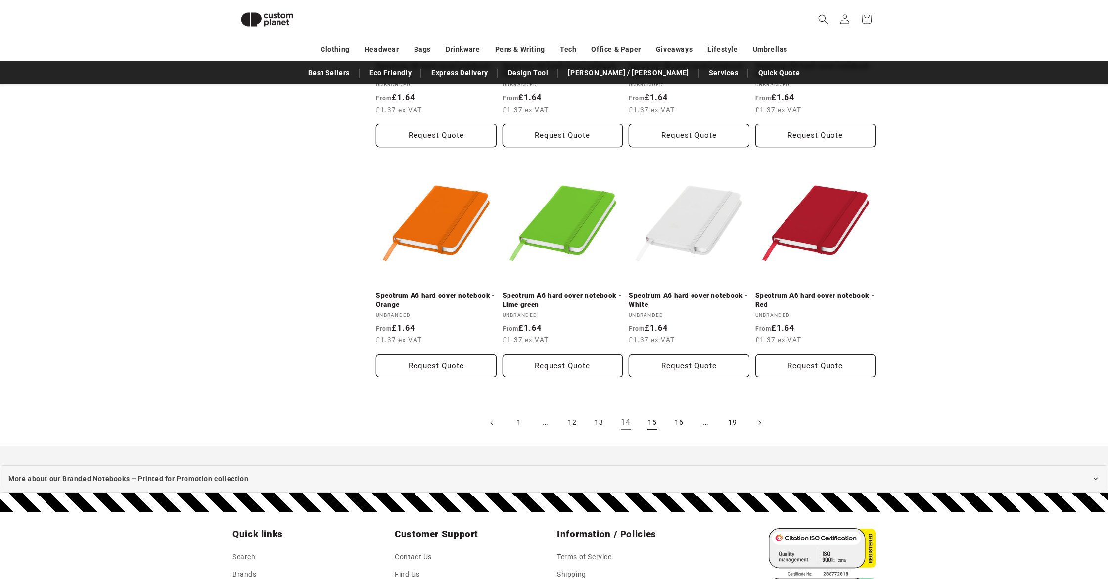
click at [650, 428] on link "15" at bounding box center [652, 423] width 22 height 22
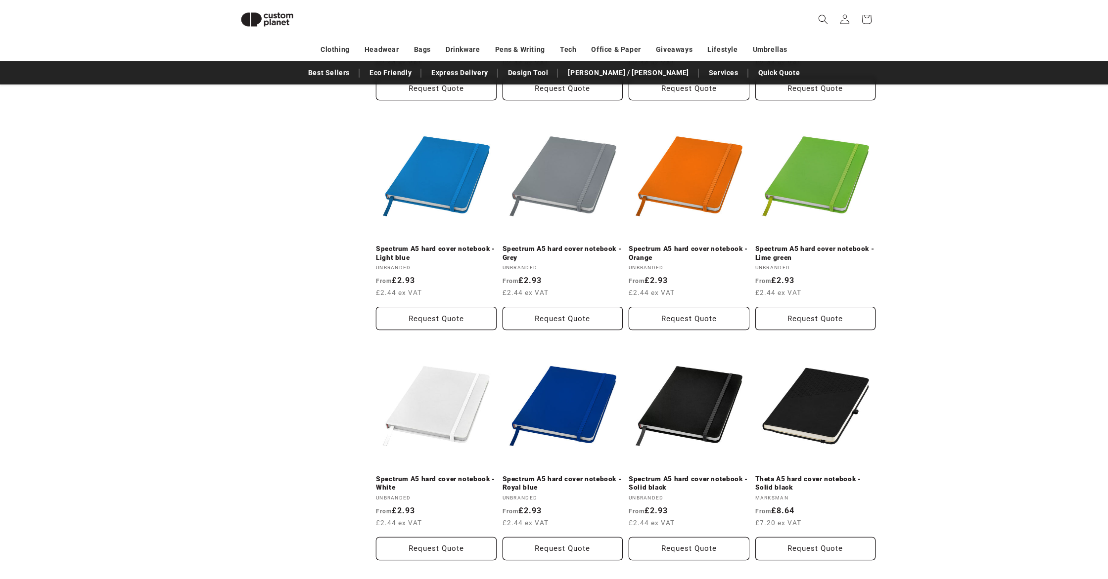
scroll to position [955, 0]
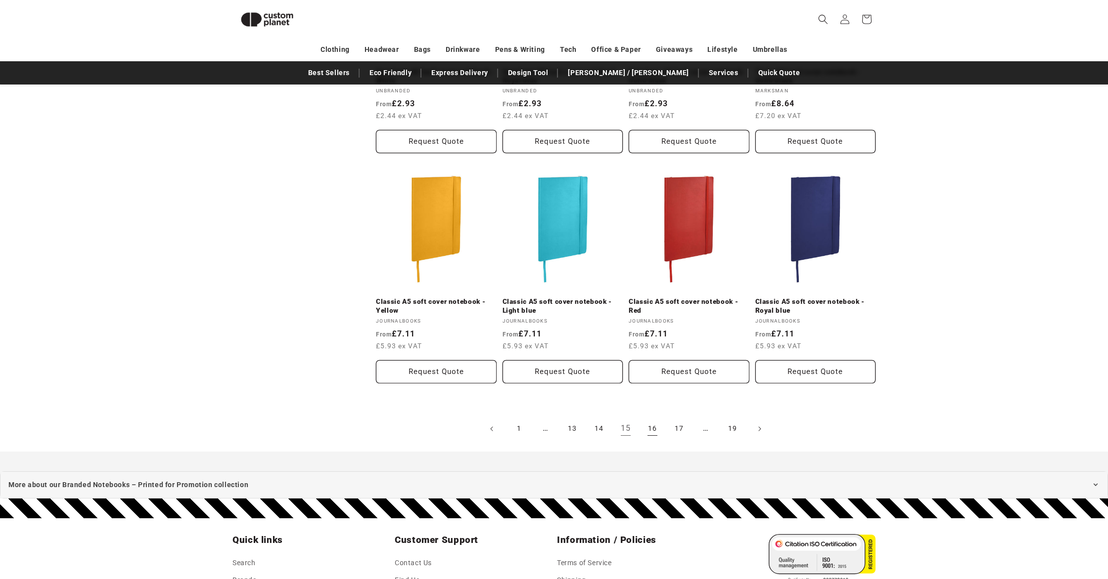
click at [649, 433] on link "16" at bounding box center [652, 429] width 22 height 22
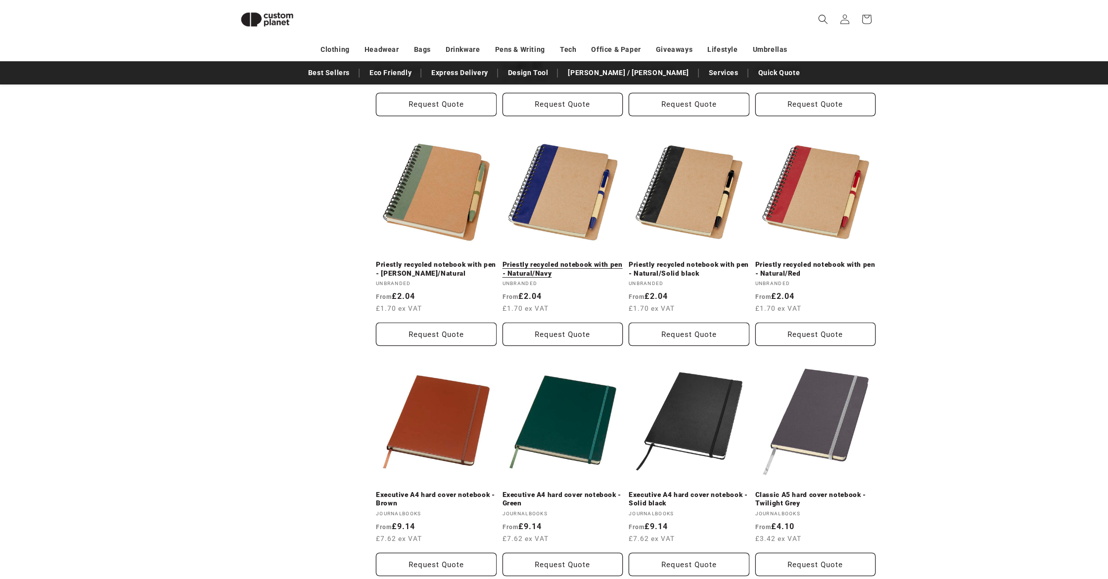
scroll to position [985, 0]
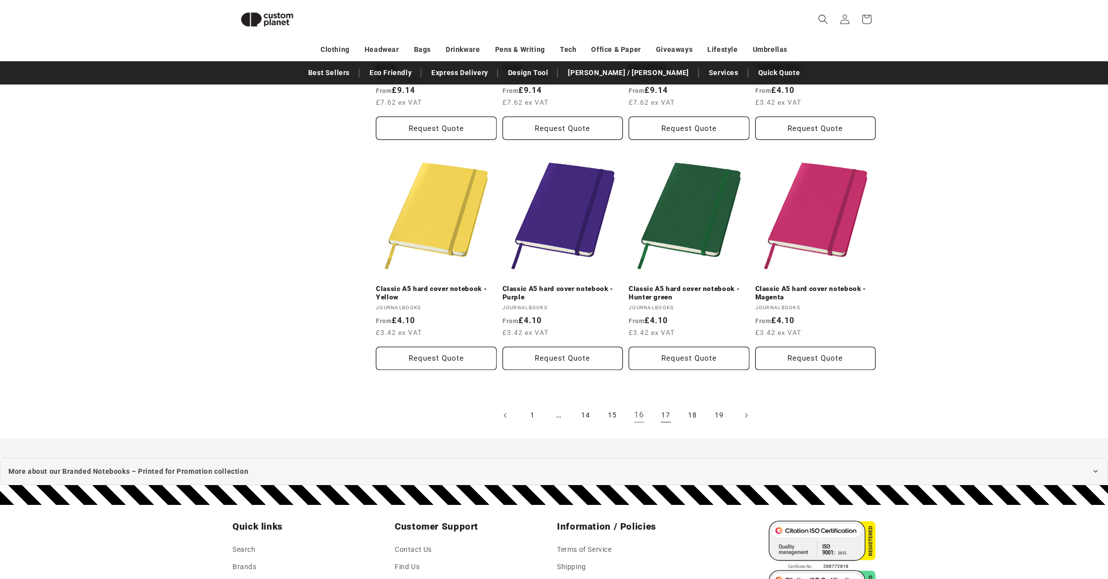
click at [659, 405] on link "17" at bounding box center [666, 416] width 22 height 22
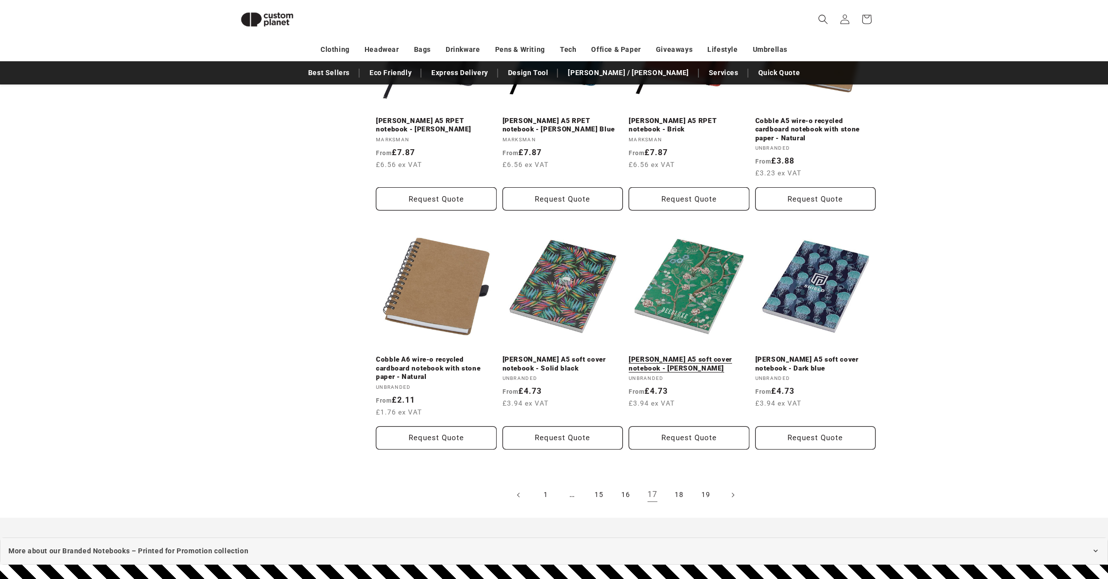
scroll to position [1060, 0]
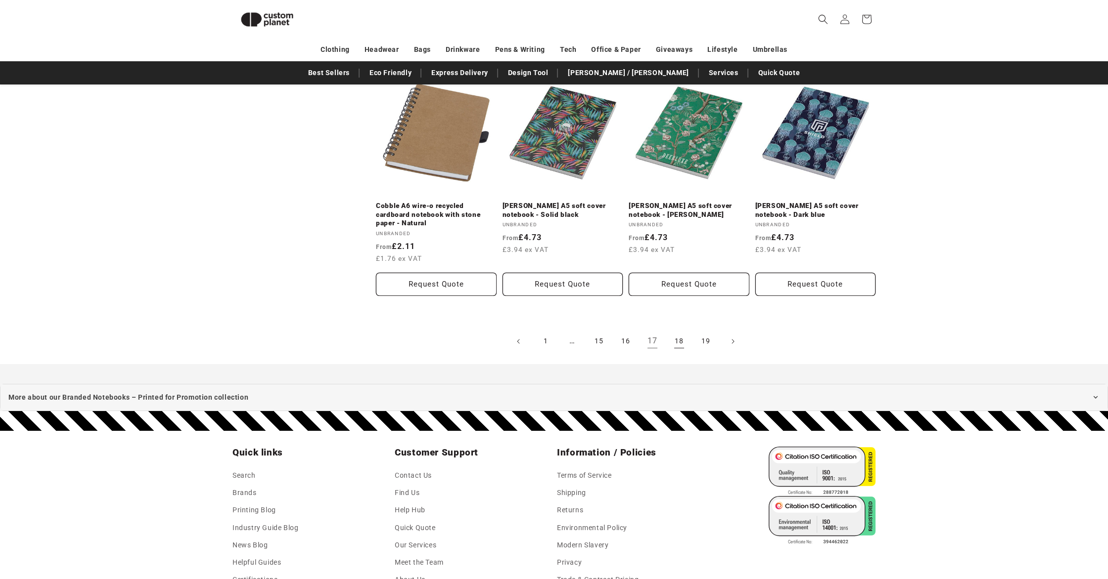
click at [678, 348] on link "18" at bounding box center [679, 342] width 22 height 22
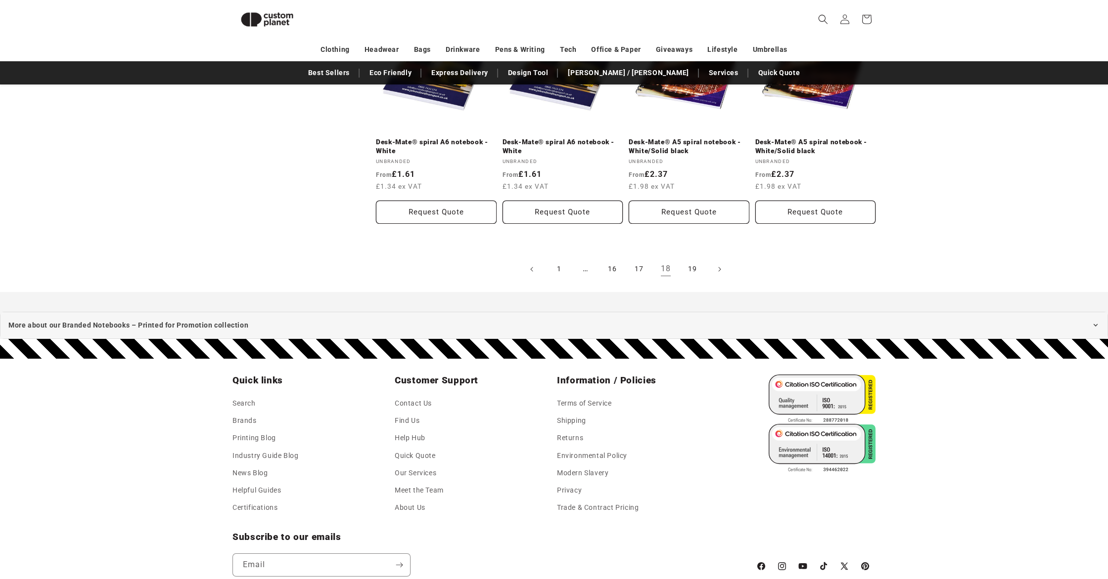
scroll to position [1115, 0]
click at [697, 268] on link "19" at bounding box center [692, 269] width 22 height 22
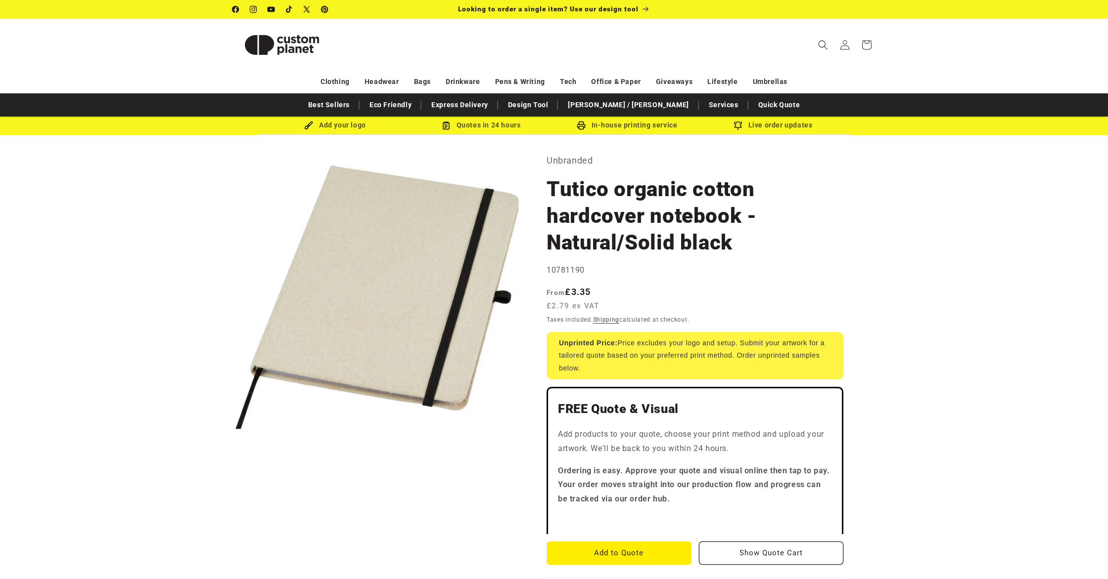
select select "*"
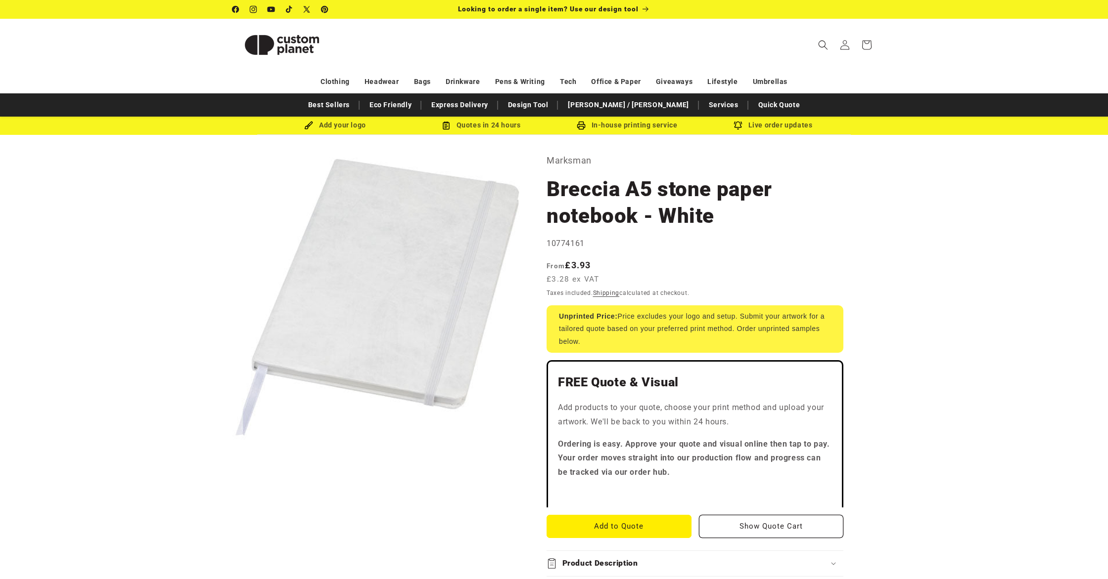
drag, startPoint x: 0, startPoint y: 0, endPoint x: 801, endPoint y: 13, distance: 801.6
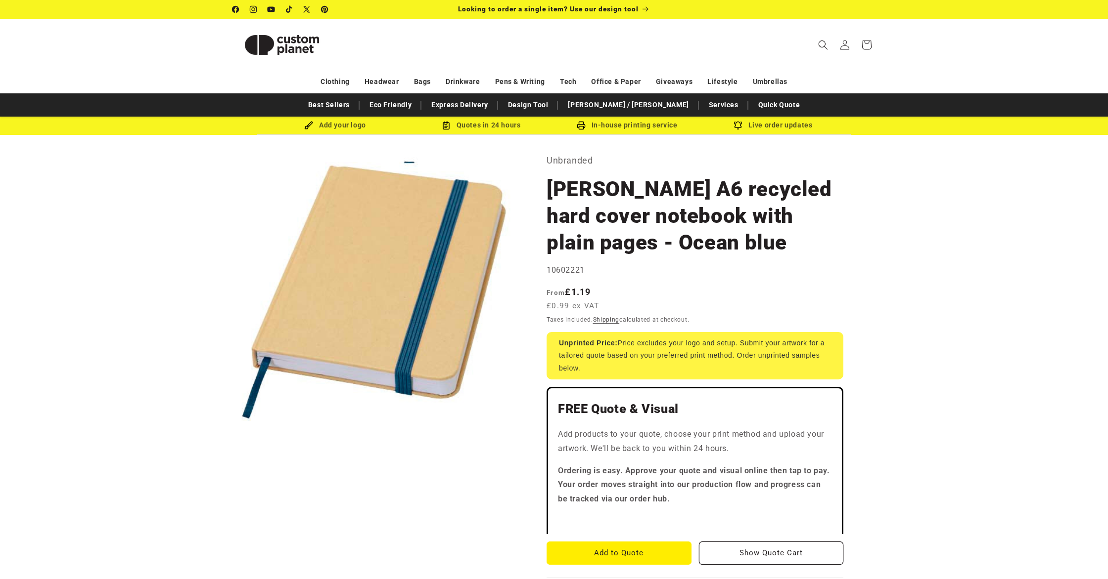
drag, startPoint x: 397, startPoint y: 311, endPoint x: 828, endPoint y: 0, distance: 531.9
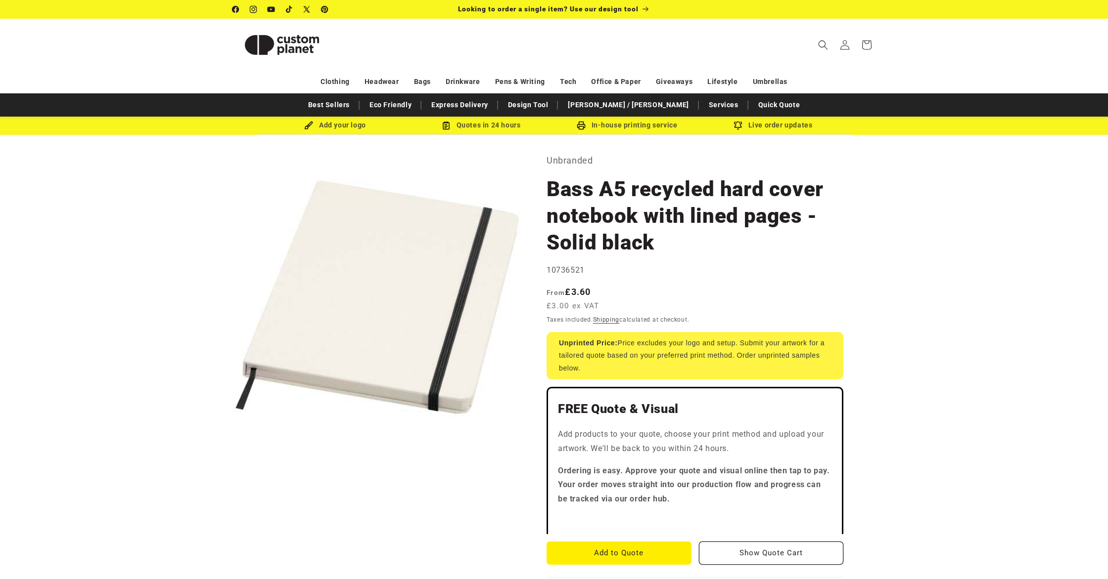
drag, startPoint x: 383, startPoint y: 312, endPoint x: 802, endPoint y: 12, distance: 515.2
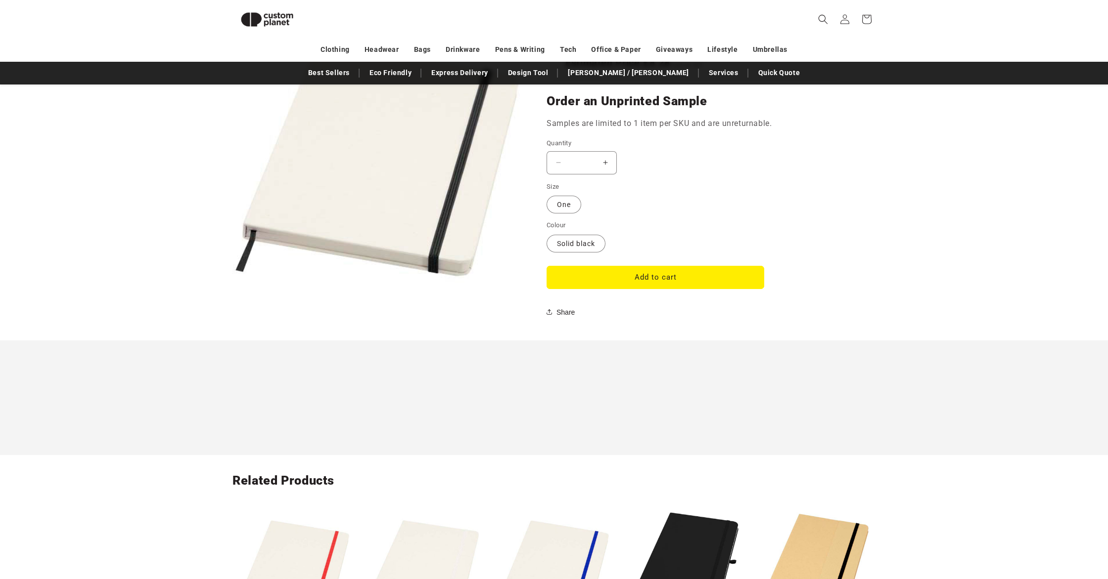
scroll to position [812, 0]
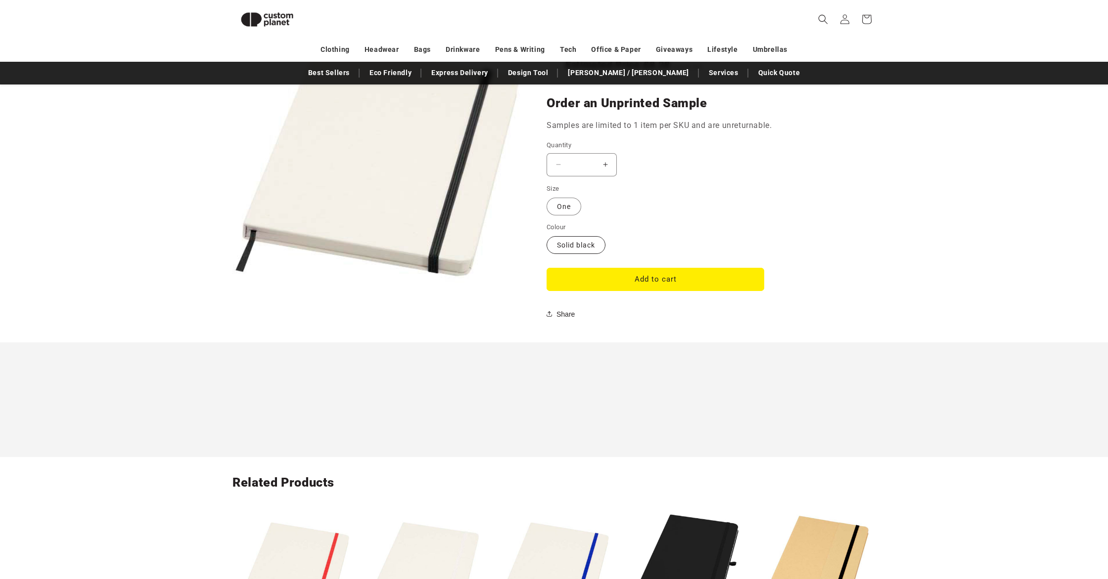
click at [589, 248] on label "Solid black Variant sold out or unavailable" at bounding box center [575, 245] width 59 height 18
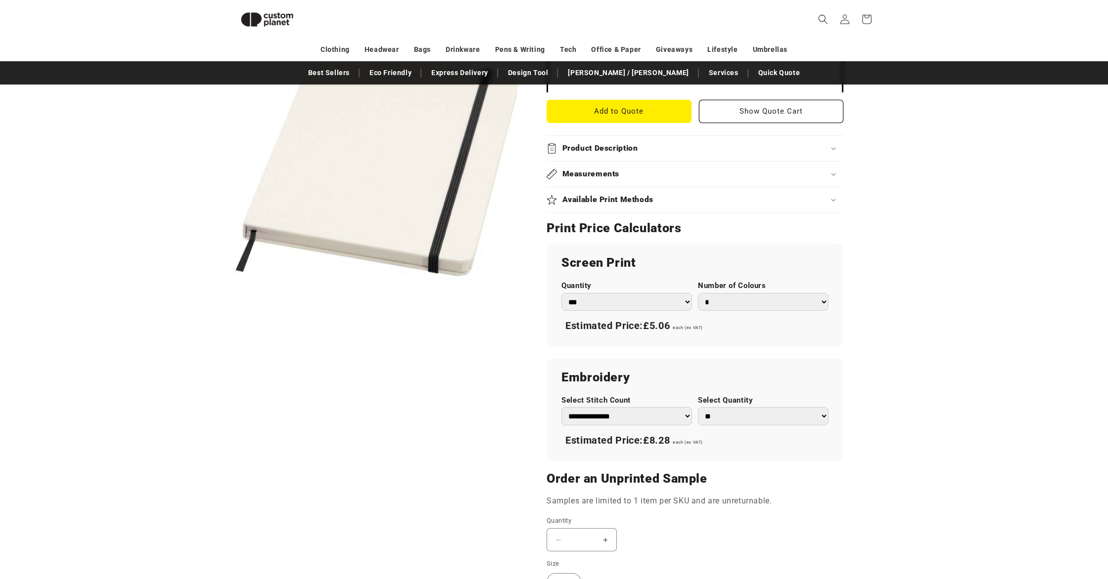
scroll to position [0, 0]
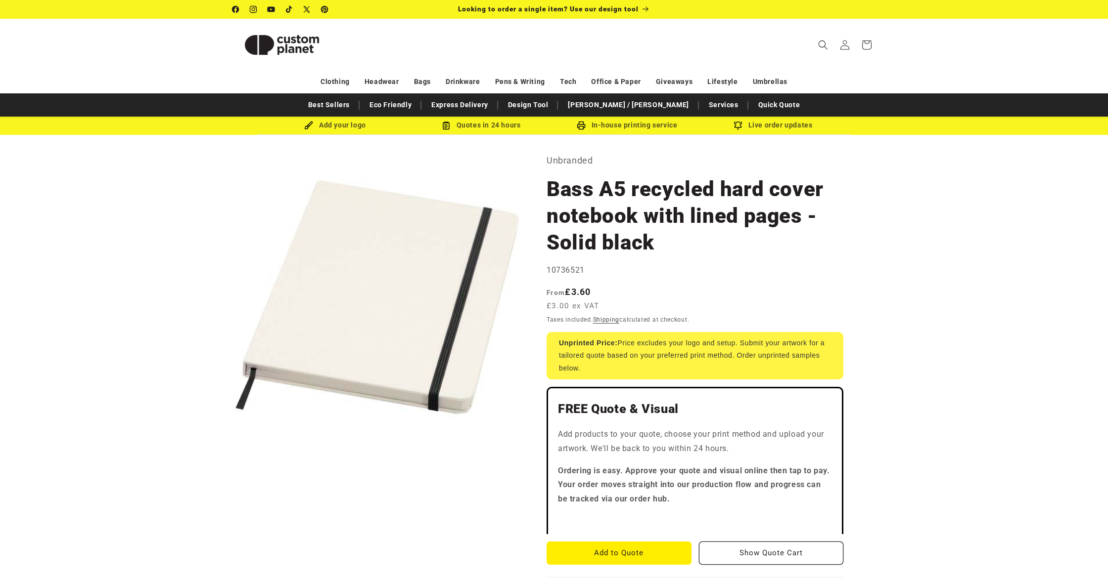
drag, startPoint x: 670, startPoint y: 335, endPoint x: 1054, endPoint y: 36, distance: 486.1
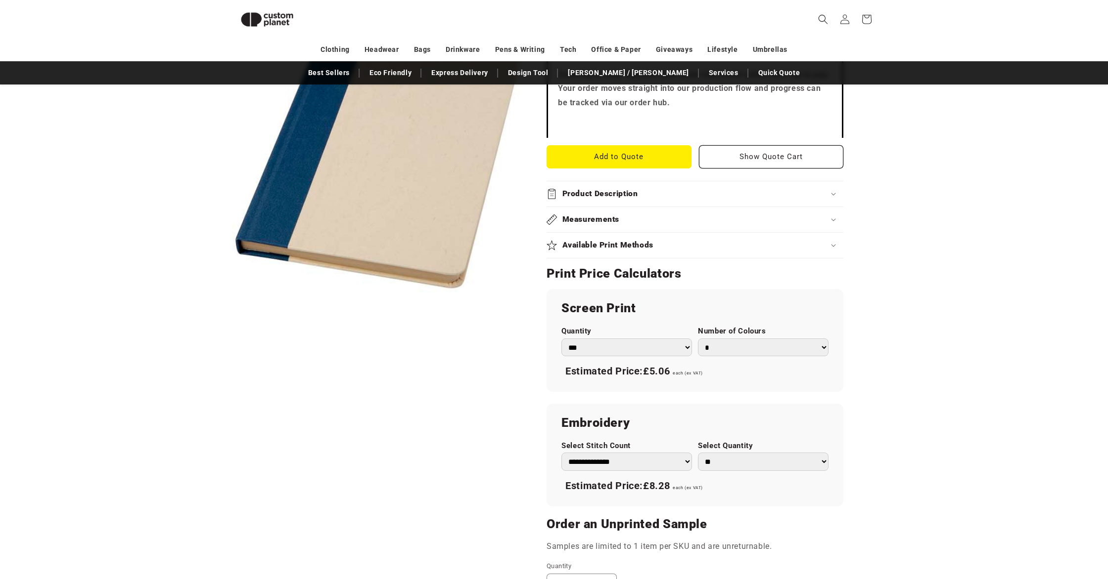
scroll to position [418, 0]
click at [707, 338] on select "* * * * * * *" at bounding box center [763, 347] width 131 height 18
select select "*"
click at [698, 338] on select "* * * * * * *" at bounding box center [763, 347] width 131 height 18
click at [633, 338] on select "*** *** *** **** **** **** ***** *****" at bounding box center [626, 347] width 131 height 18
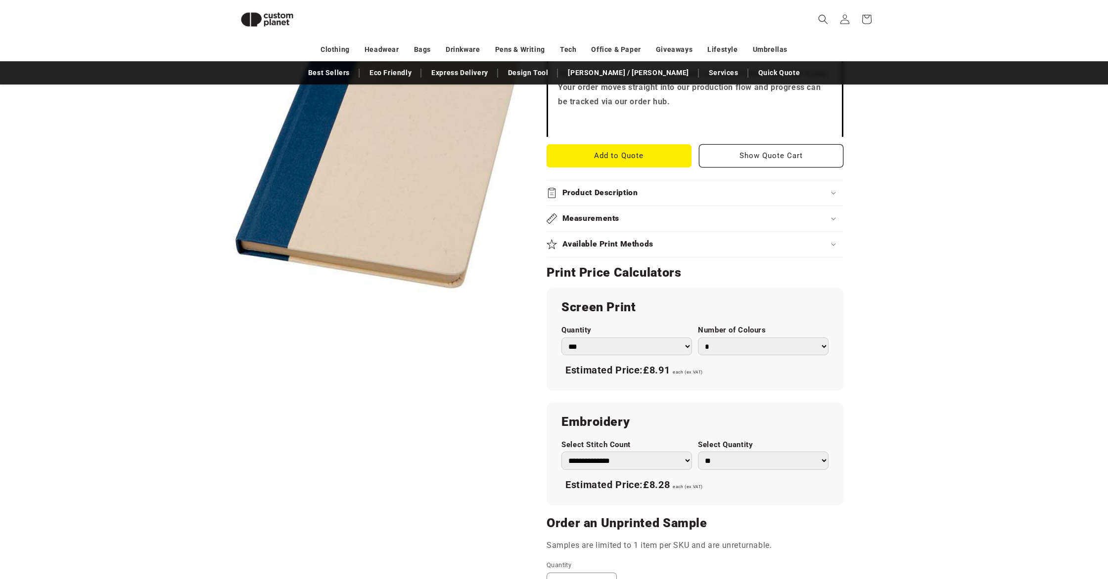
select select "**"
click at [561, 338] on select "*** *** *** **** **** **** ***** *****" at bounding box center [626, 347] width 131 height 18
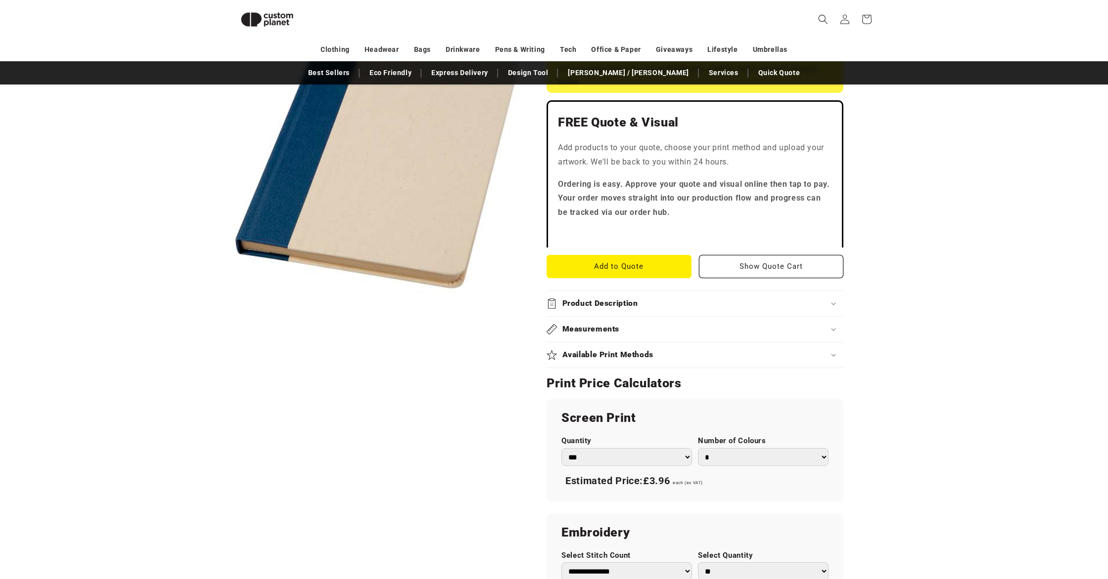
scroll to position [0, 0]
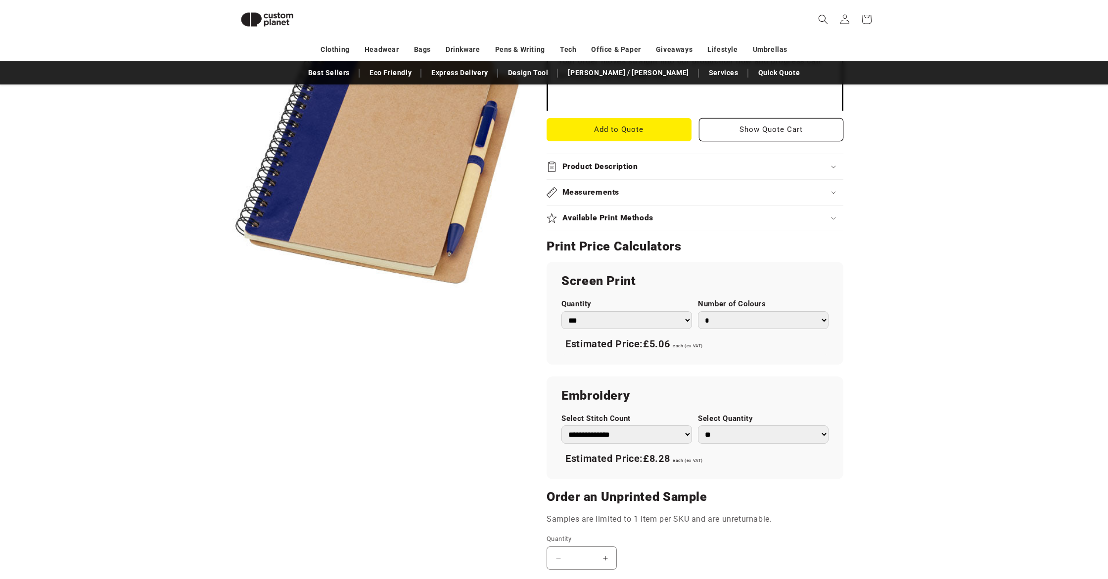
scroll to position [391, 0]
click at [656, 323] on select "*** *** *** **** **** **** ***** *****" at bounding box center [626, 321] width 131 height 18
select select "**"
click at [561, 312] on select "*** *** *** **** **** **** ***** *****" at bounding box center [626, 321] width 131 height 18
click at [732, 323] on select "* * * * * * *" at bounding box center [763, 321] width 131 height 18
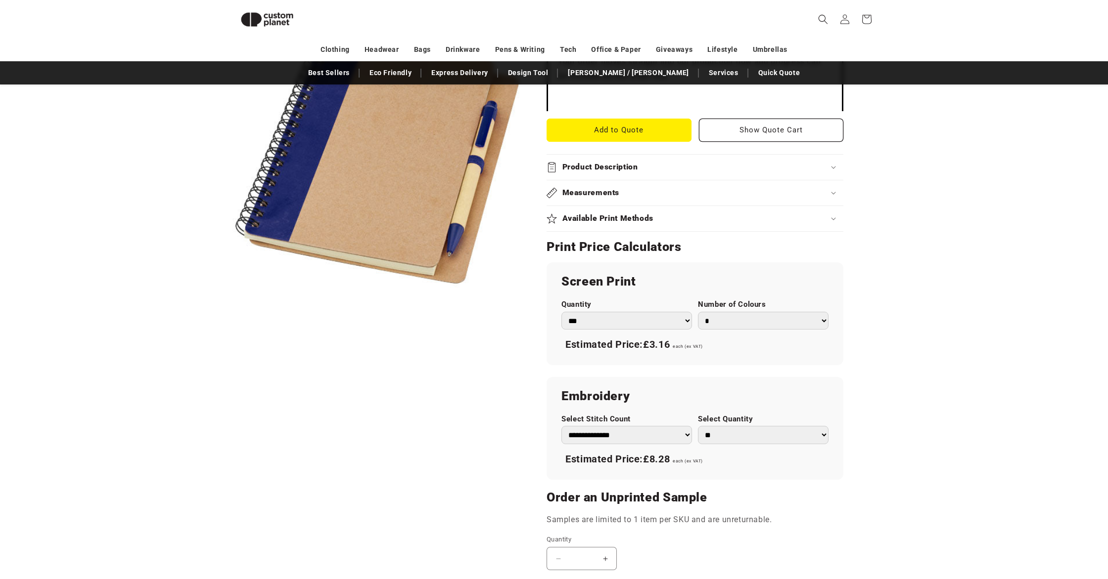
select select "*"
click at [698, 312] on select "* * * * * * *" at bounding box center [763, 321] width 131 height 18
click at [953, 308] on product-info "Skip to product information Open media 1 in modal 1 / of 1 Unbranded Priestly r…" at bounding box center [554, 234] width 1108 height 1007
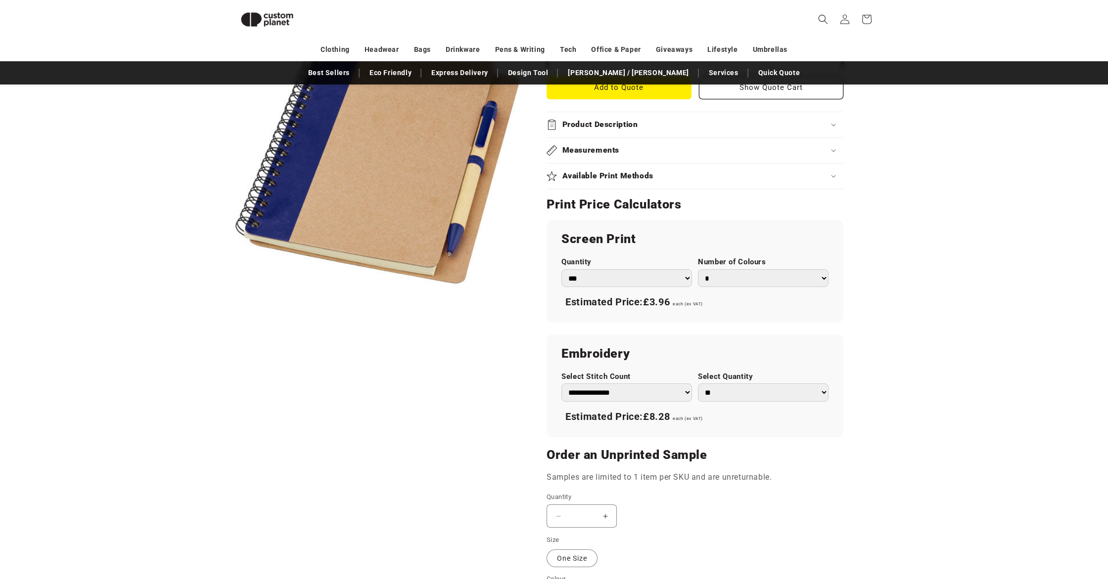
scroll to position [434, 0]
click at [667, 279] on select "*** *** *** **** **** **** ***** *****" at bounding box center [626, 277] width 131 height 18
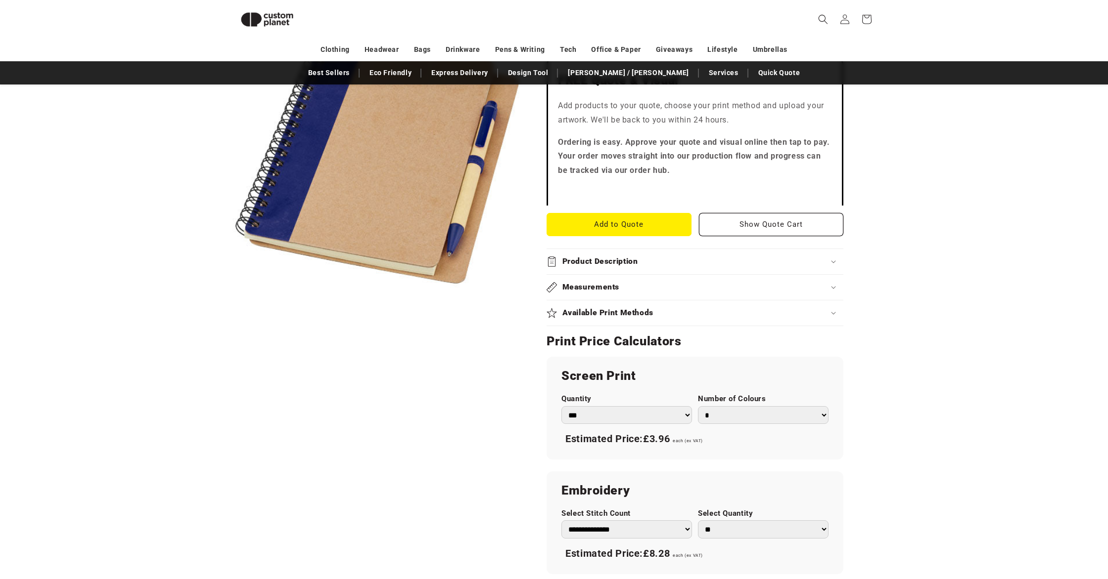
scroll to position [213, 0]
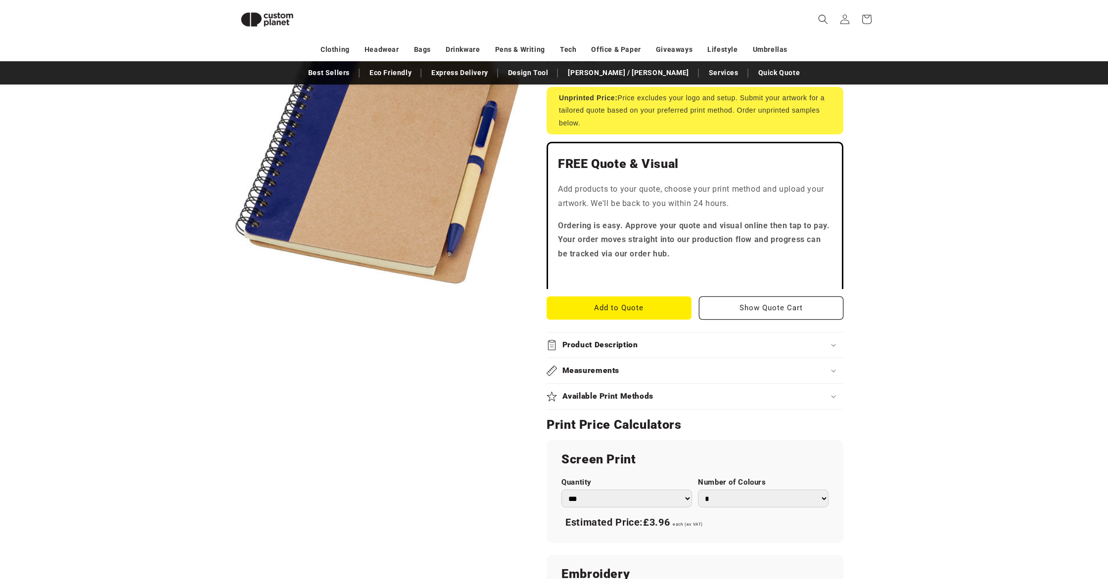
click at [633, 341] on h2 "Product Description" at bounding box center [600, 345] width 76 height 10
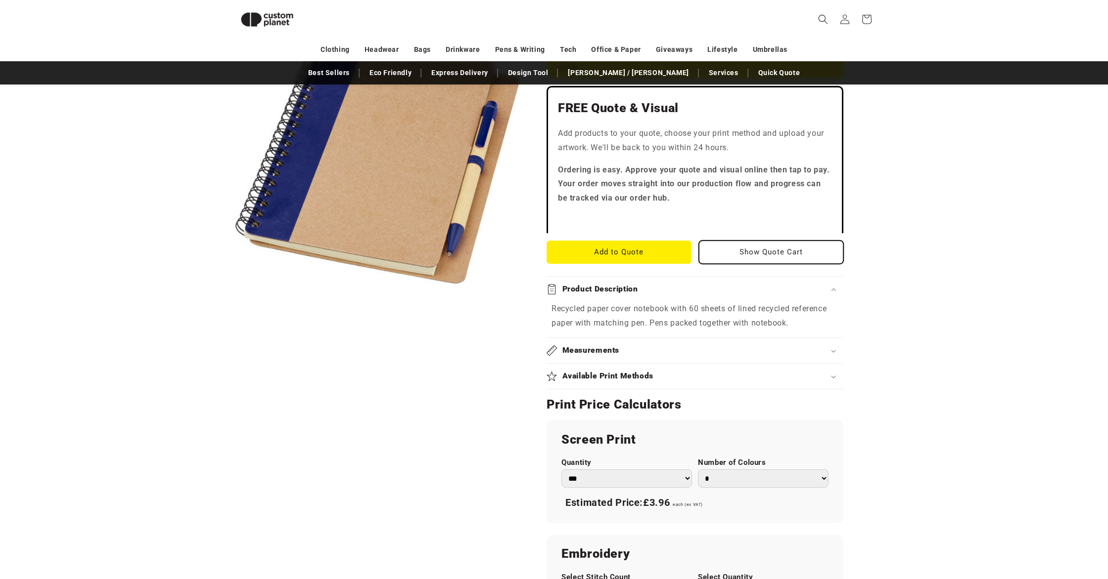
scroll to position [273, 0]
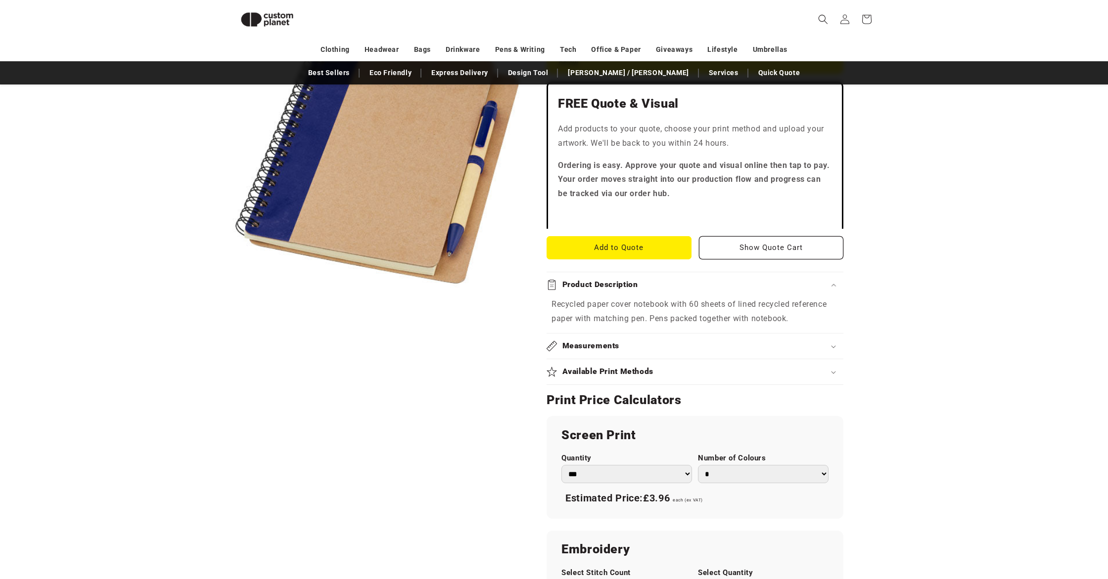
click at [685, 343] on div "Measurements" at bounding box center [694, 346] width 297 height 10
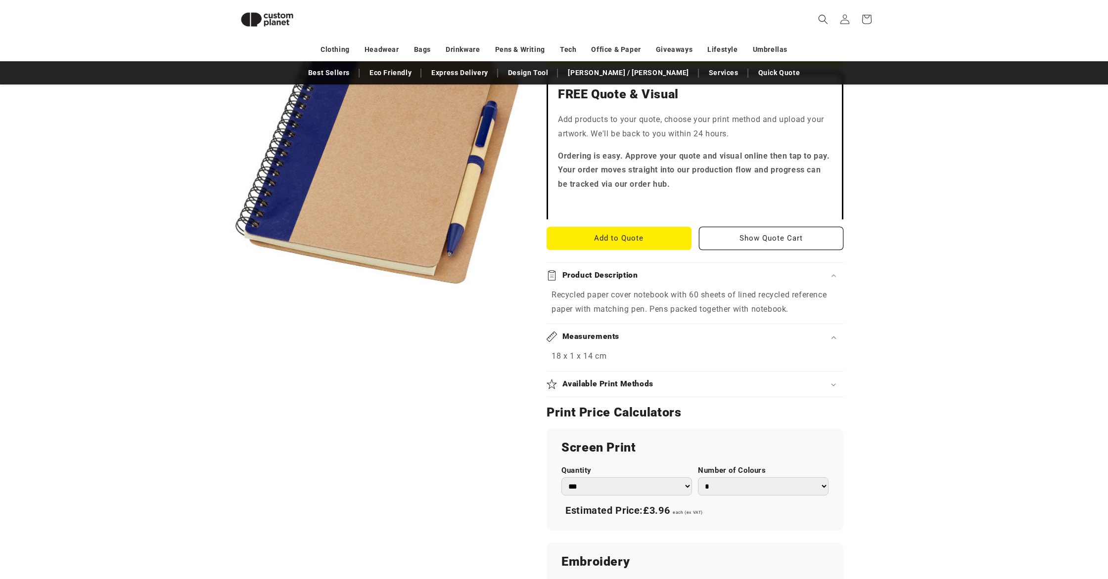
scroll to position [342, 0]
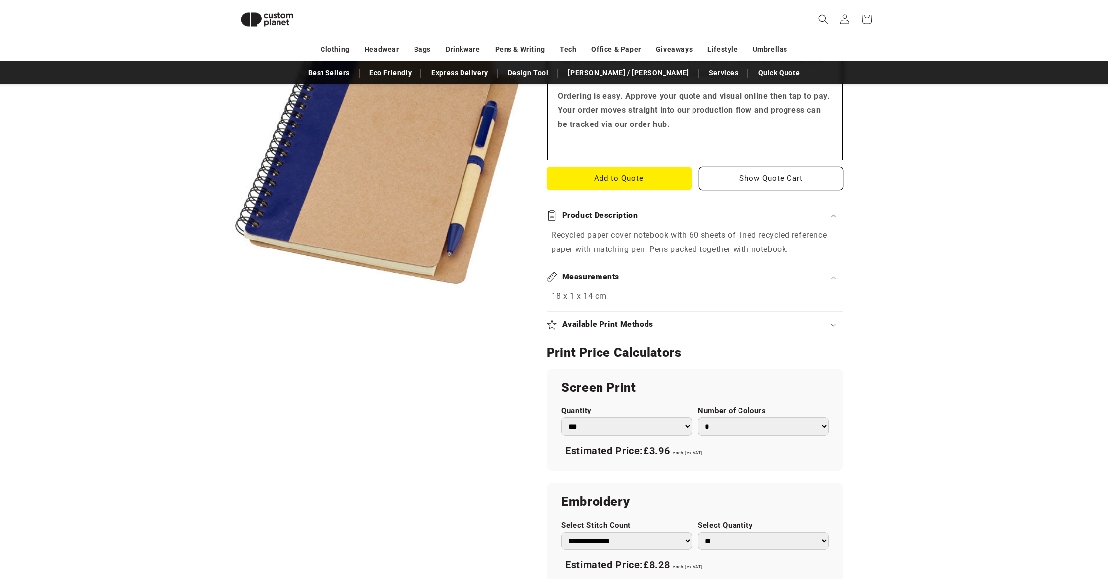
click at [668, 324] on div "Available Print Methods" at bounding box center [694, 324] width 297 height 10
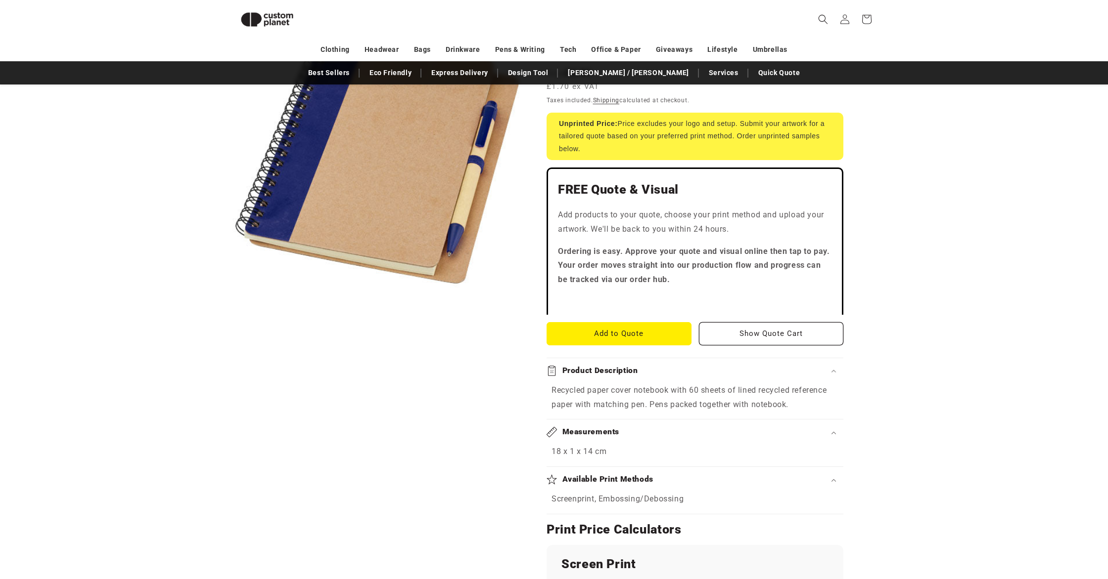
scroll to position [0, 0]
